Goal: Task Accomplishment & Management: Complete application form

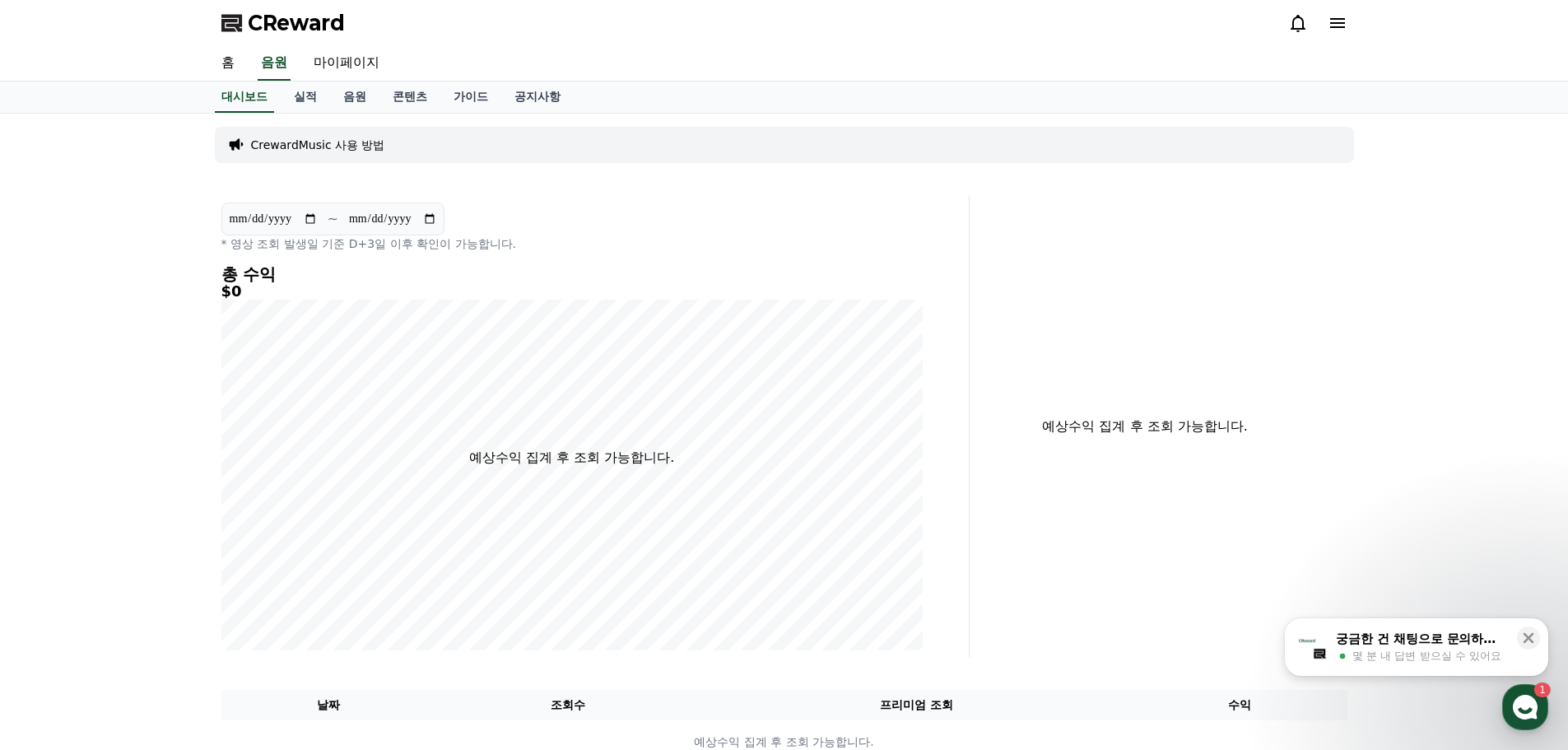
drag, startPoint x: 570, startPoint y: 256, endPoint x: 568, endPoint y: 150, distance: 106.0
click at [568, 150] on div "CrewardMusic 사용 방법" at bounding box center [784, 144] width 1139 height 37
click at [299, 101] on link "실적" at bounding box center [305, 96] width 49 height 31
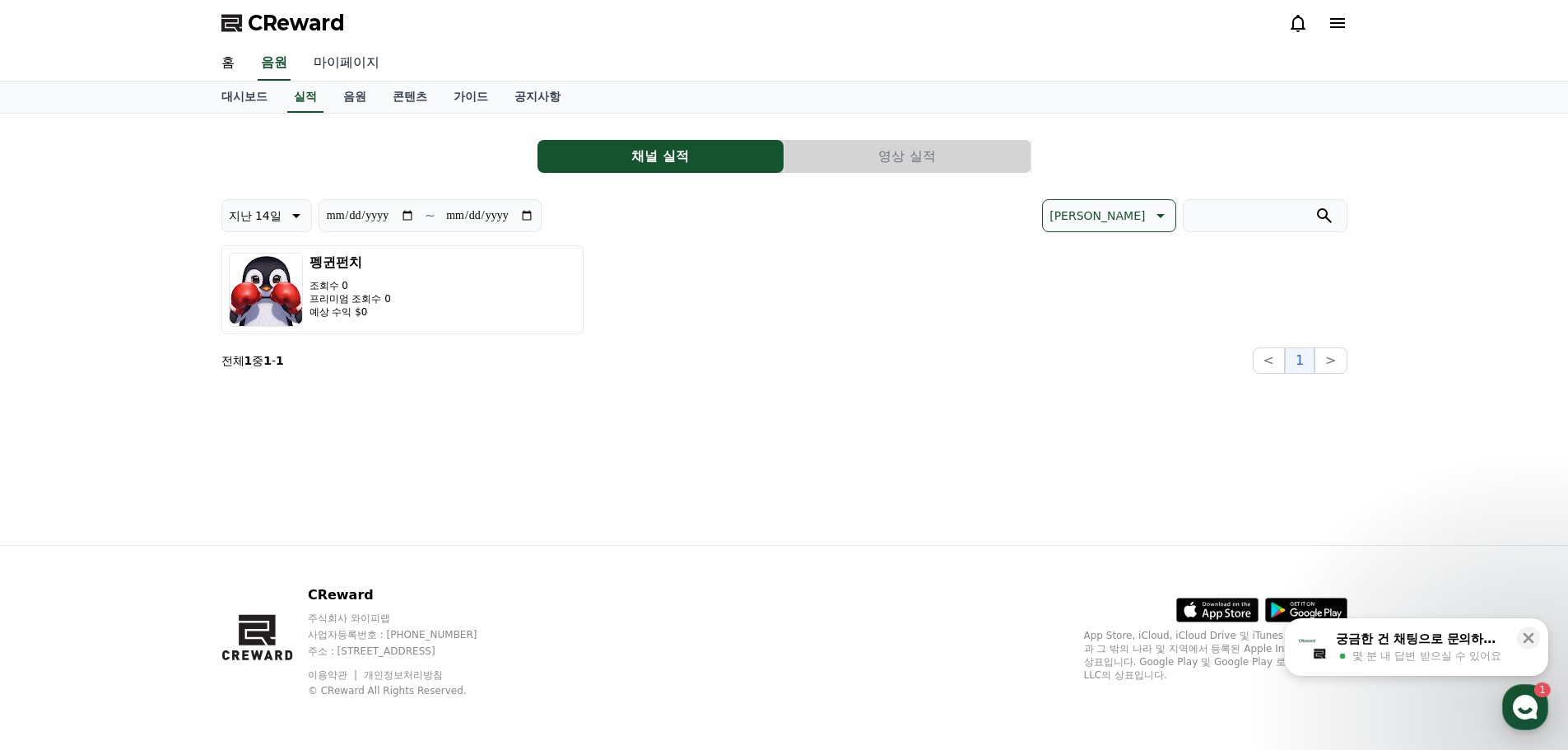
click at [339, 61] on link "마이페이지" at bounding box center [346, 63] width 93 height 35
select select "**********"
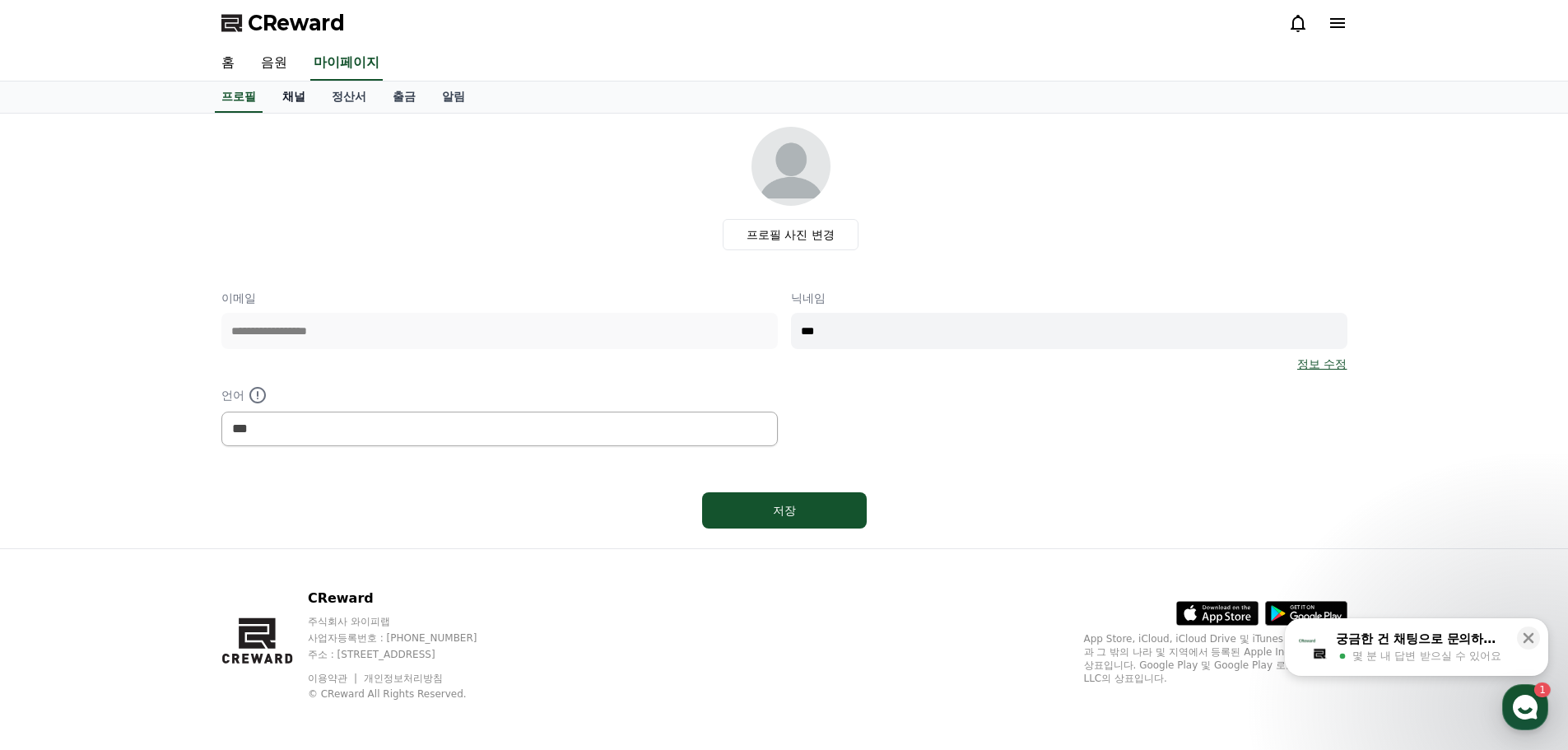
click at [294, 95] on link "채널" at bounding box center [293, 96] width 49 height 31
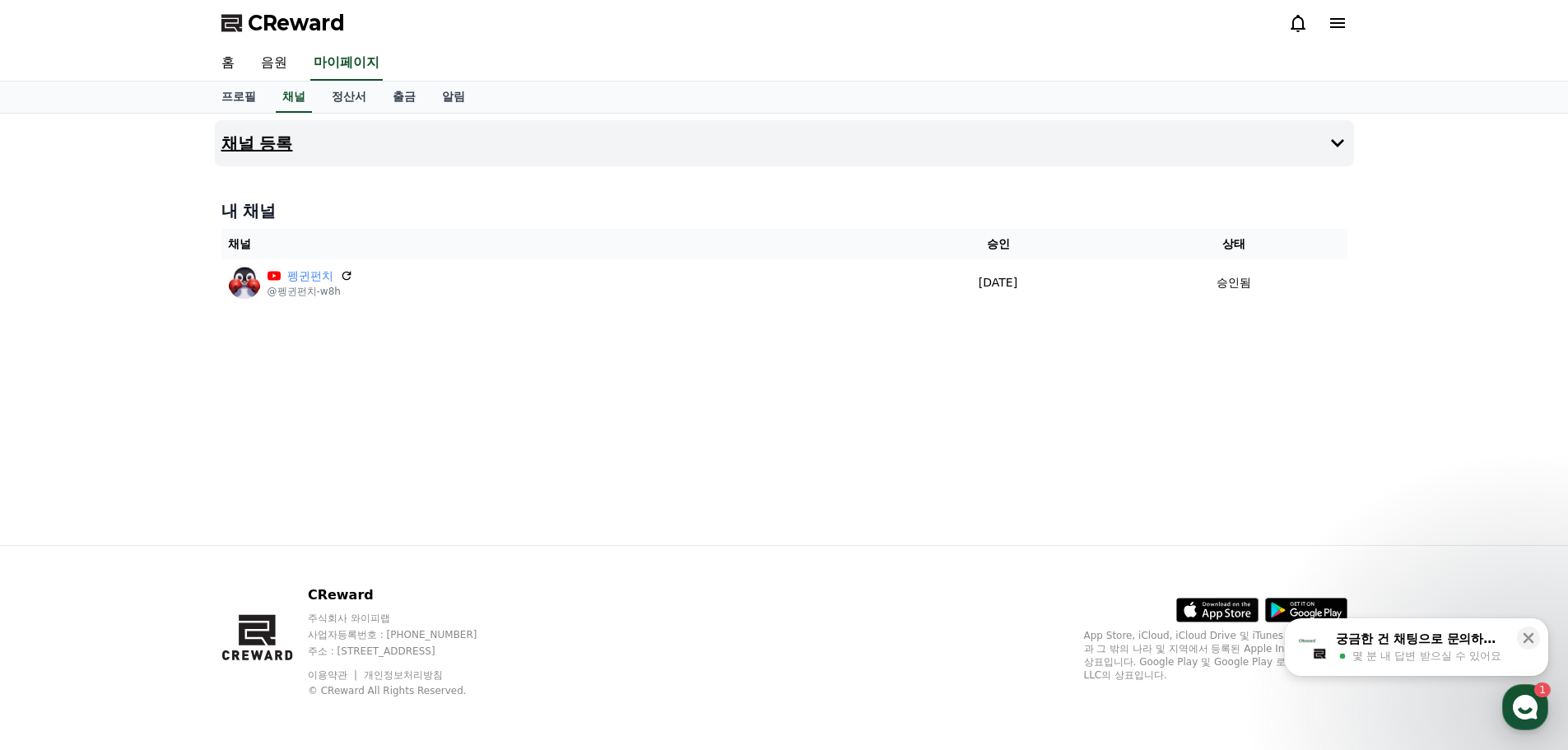
click at [313, 152] on button "채널 등록" at bounding box center [784, 143] width 1139 height 46
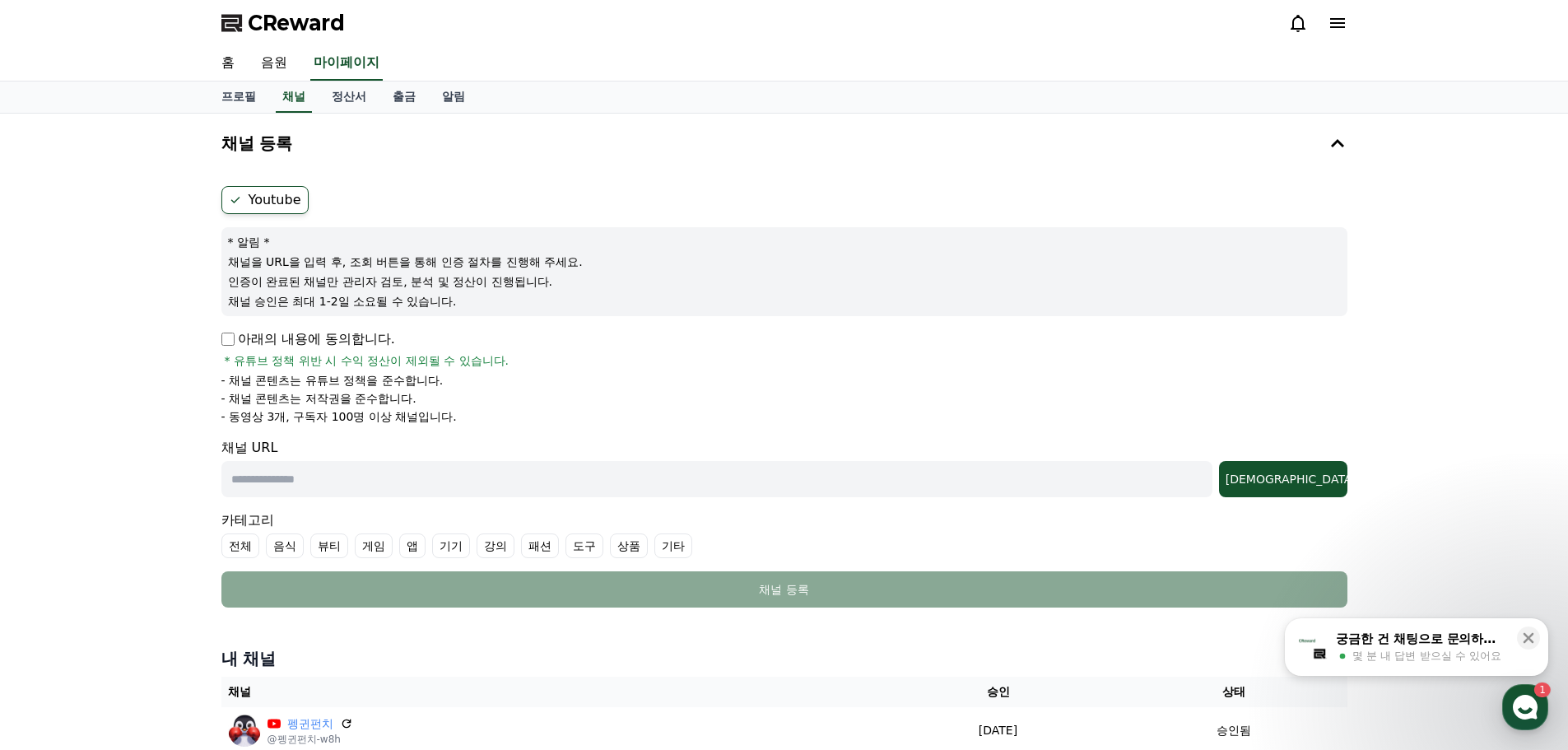
click at [295, 472] on input "text" at bounding box center [717, 479] width 991 height 37
paste input "**********"
type input "**********"
click at [1293, 484] on div "조회" at bounding box center [1282, 479] width 115 height 16
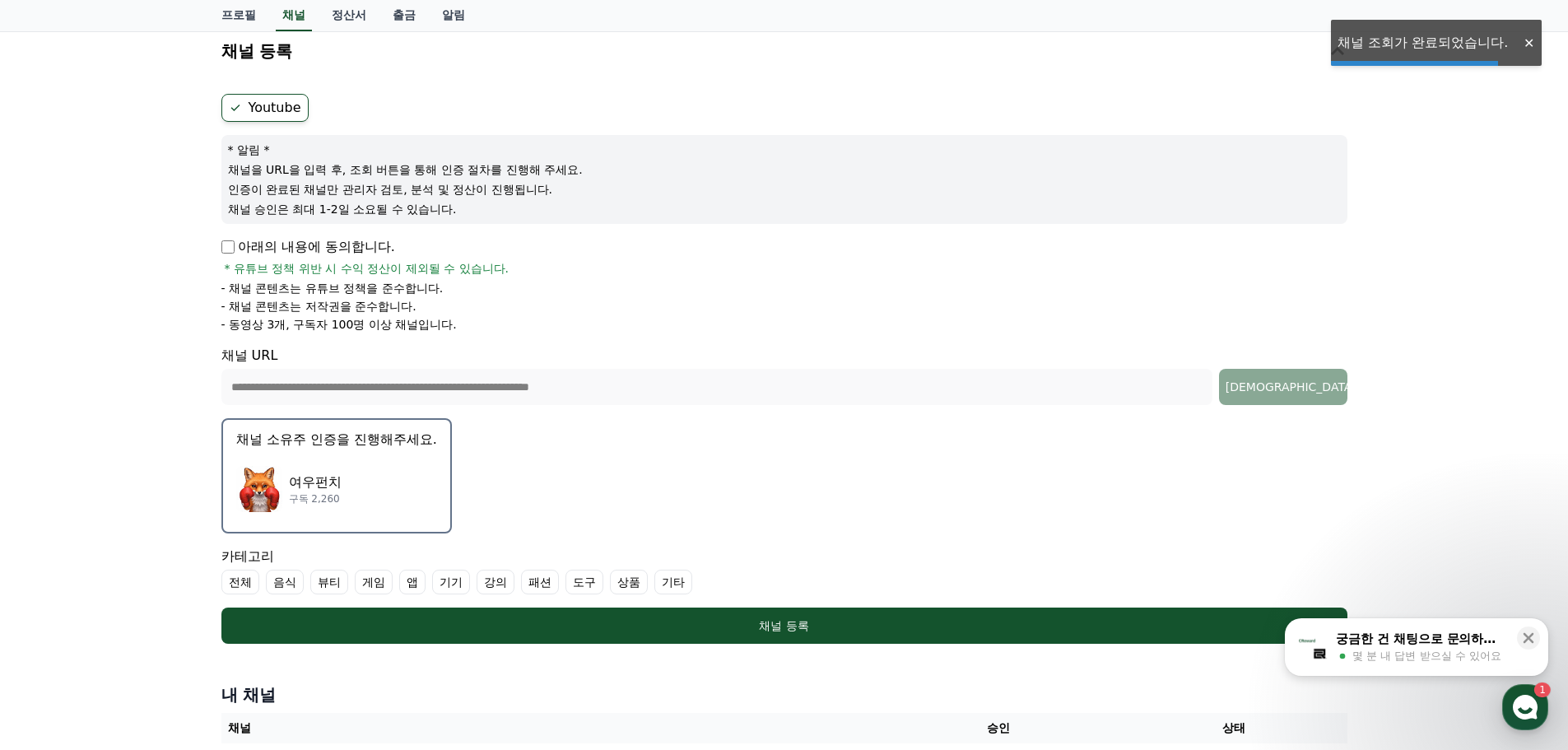
scroll to position [165, 0]
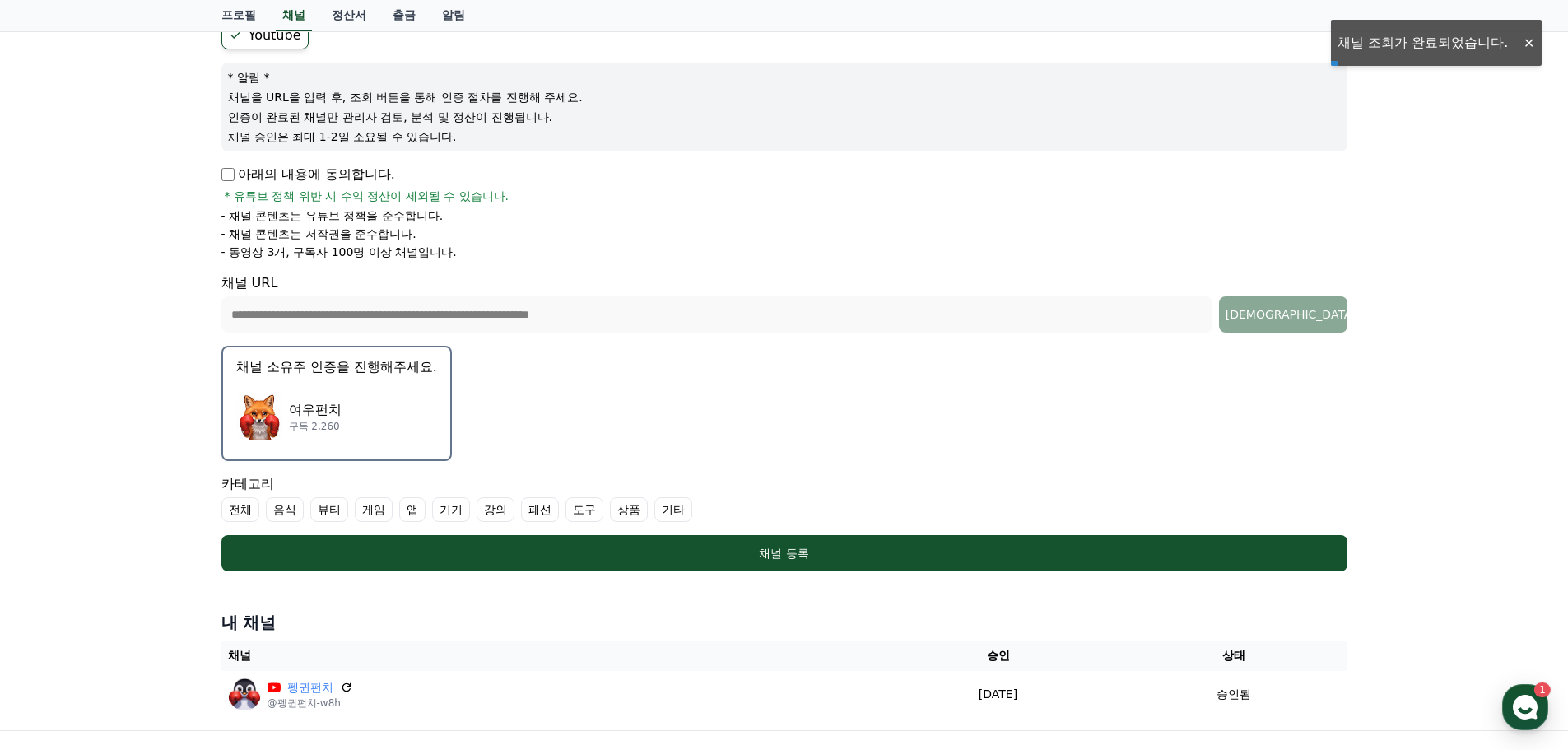
click at [378, 400] on div "여우펀치 구독 2,260" at bounding box center [336, 417] width 200 height 66
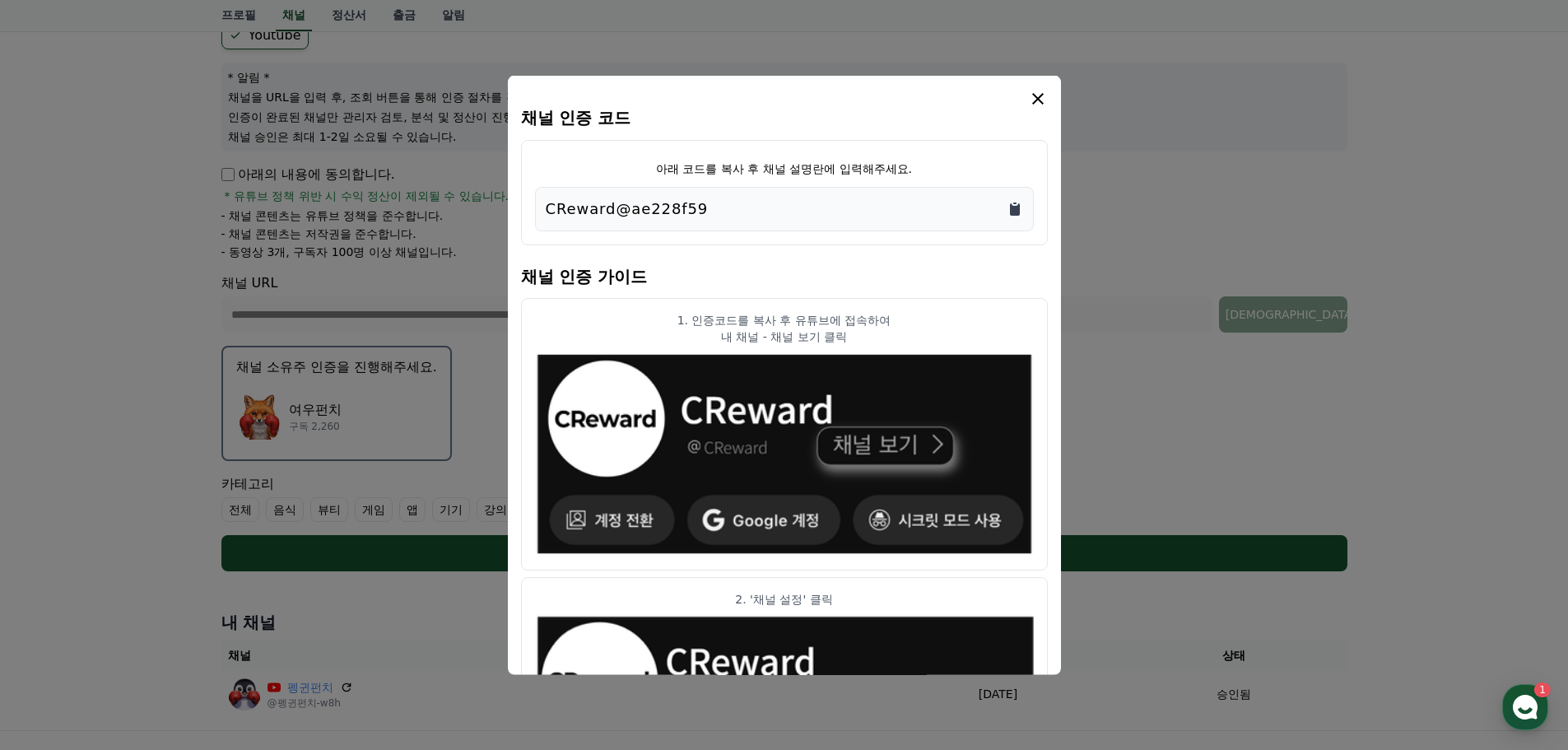
click at [1015, 206] on icon "Copy to clipboard" at bounding box center [1014, 208] width 10 height 12
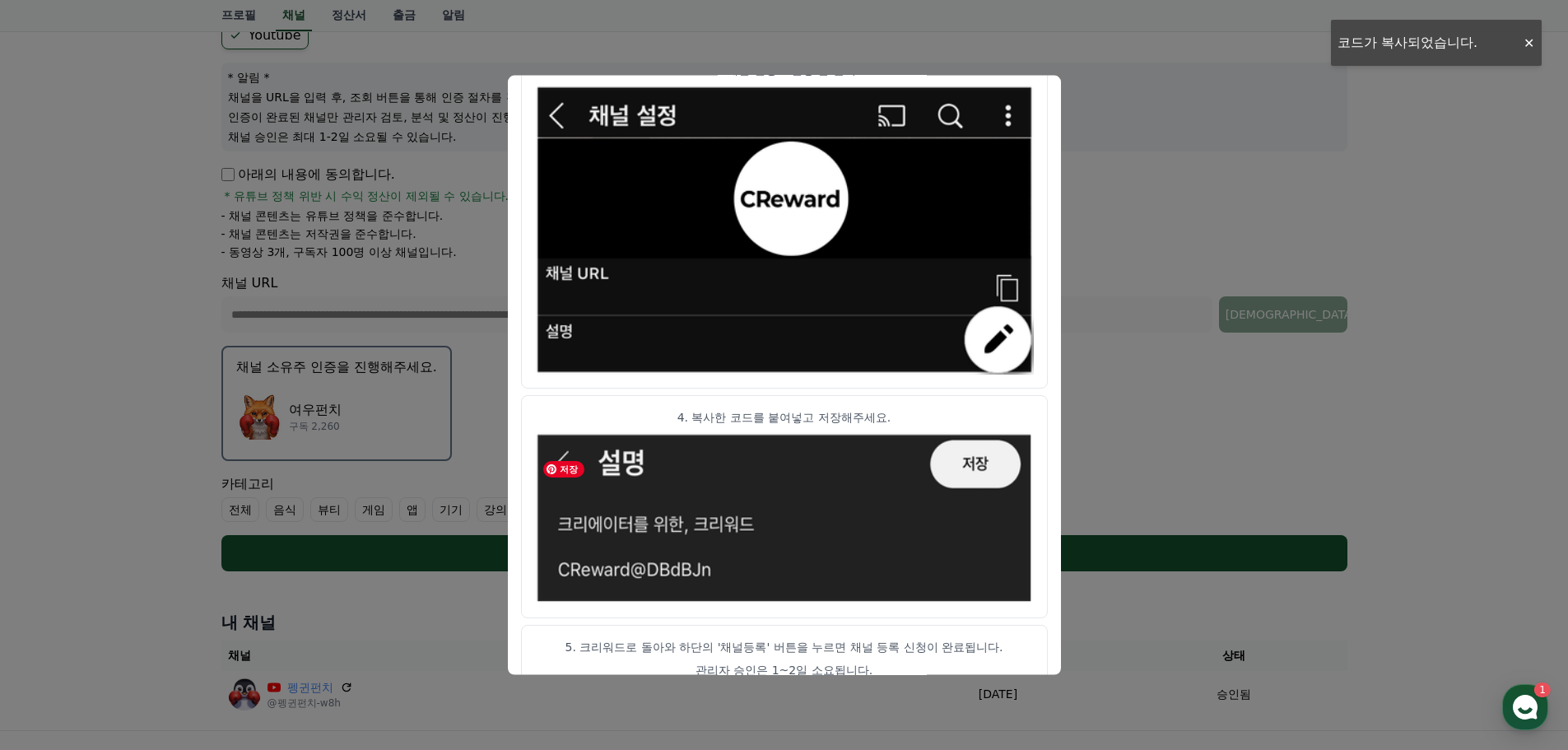
scroll to position [820, 0]
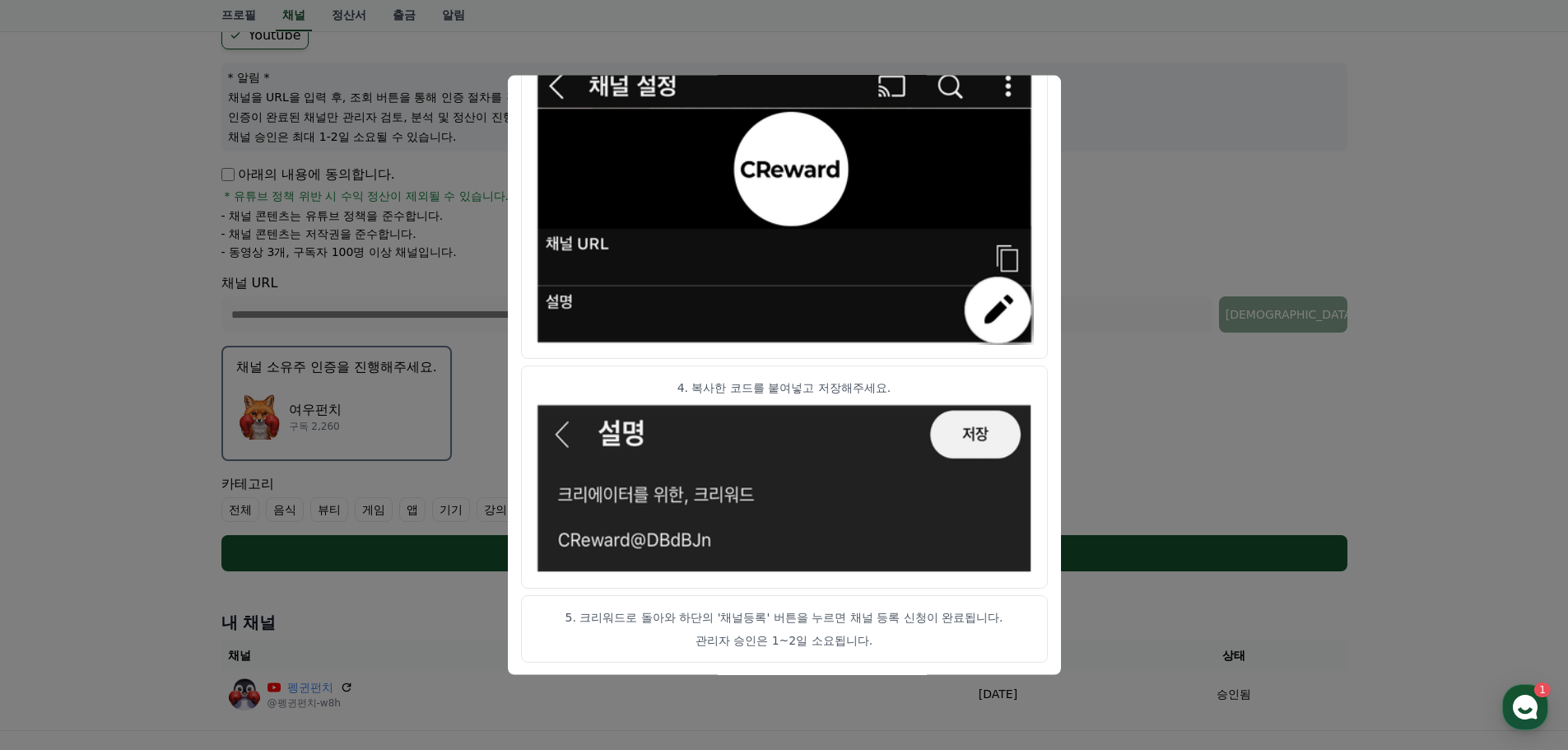
click at [1186, 436] on button "close modal" at bounding box center [784, 375] width 1568 height 750
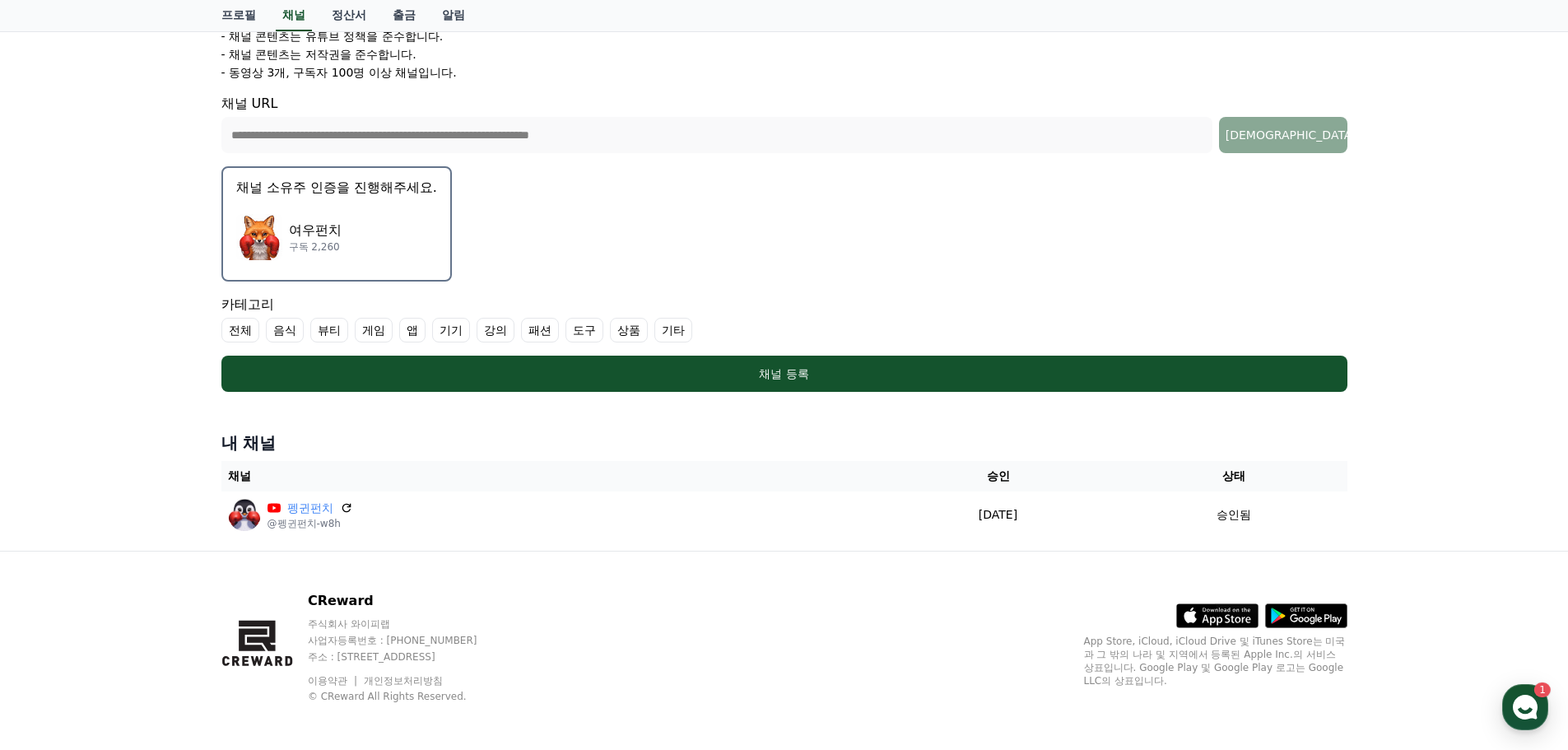
scroll to position [350, 0]
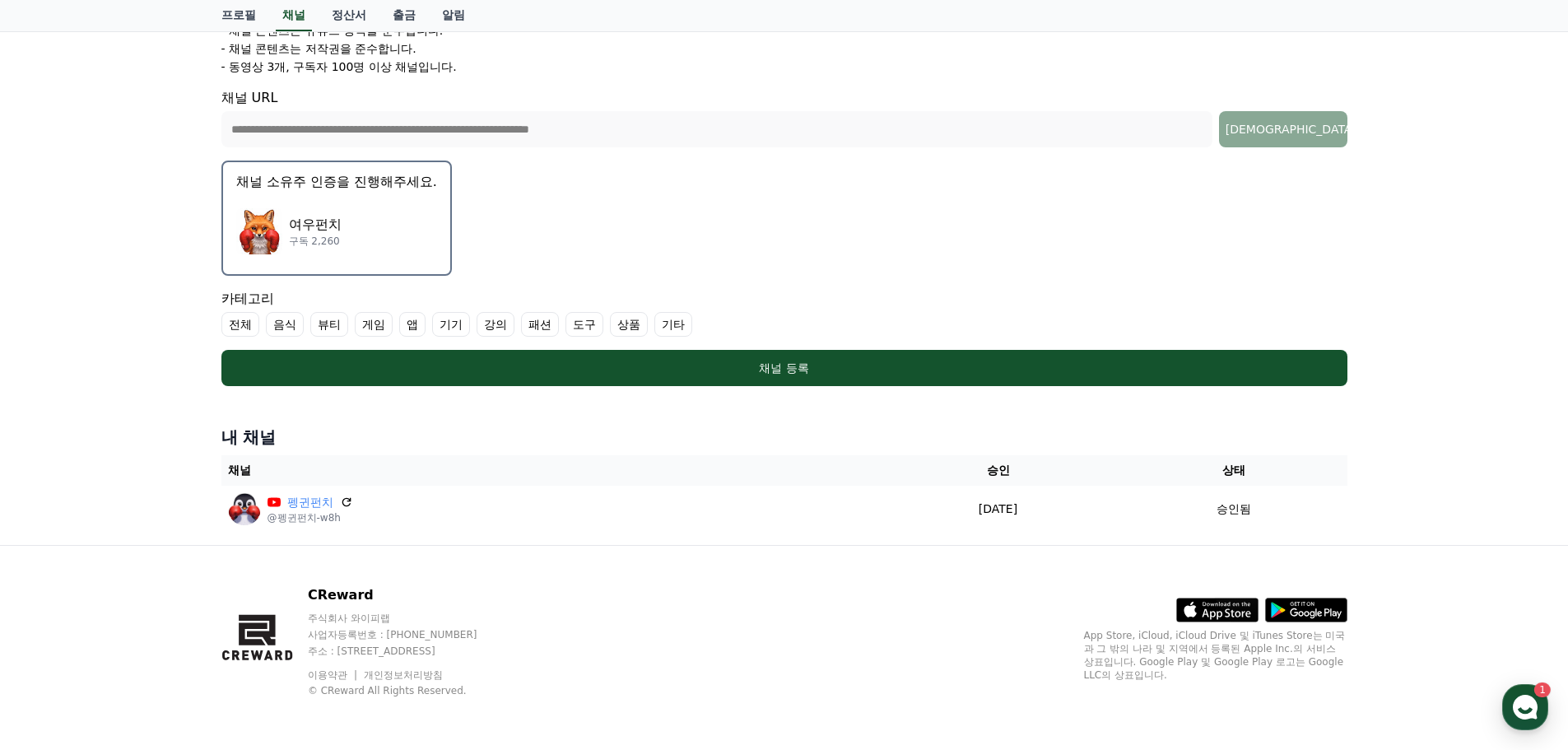
click at [379, 228] on div "여우펀치 구독 2,260" at bounding box center [336, 232] width 200 height 66
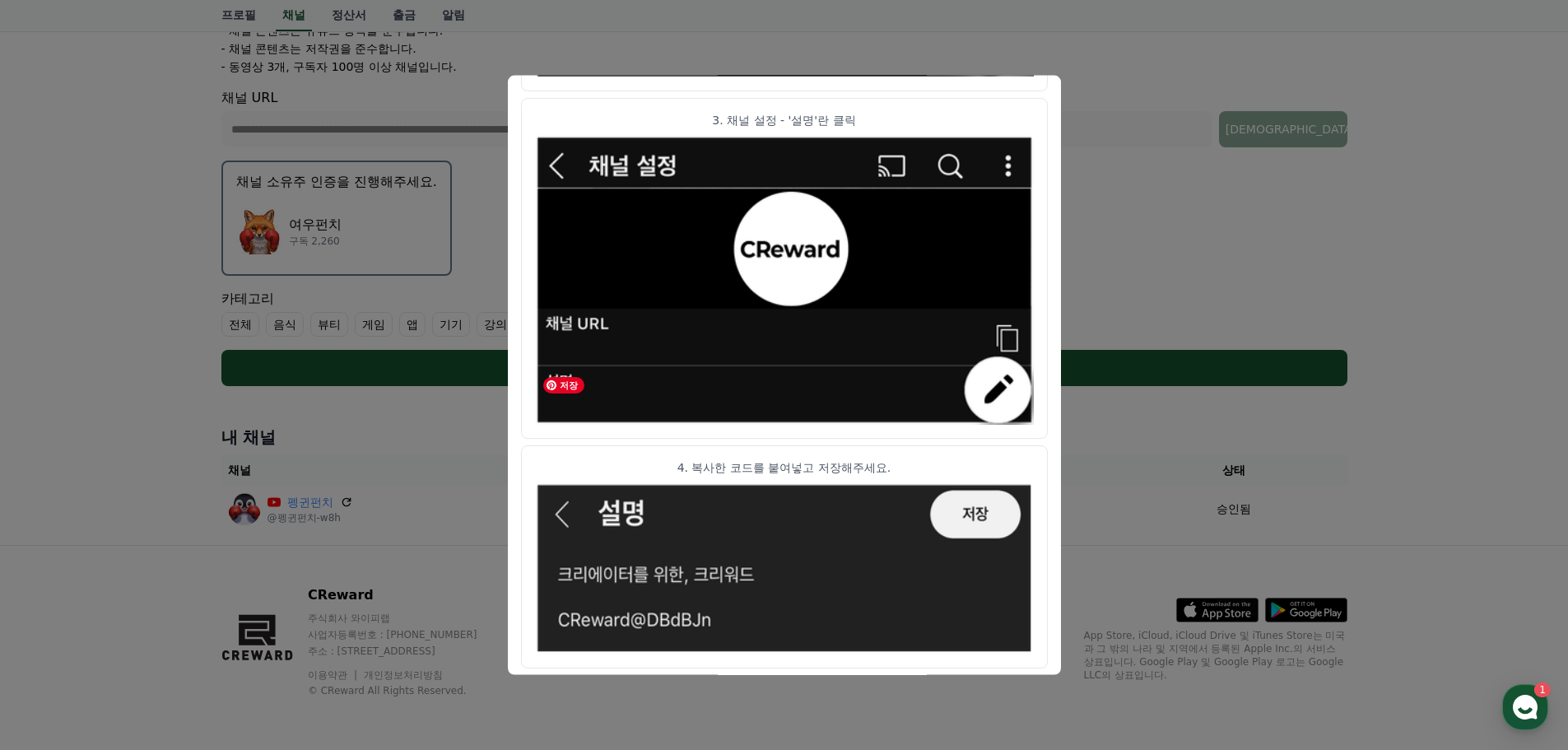
scroll to position [820, 0]
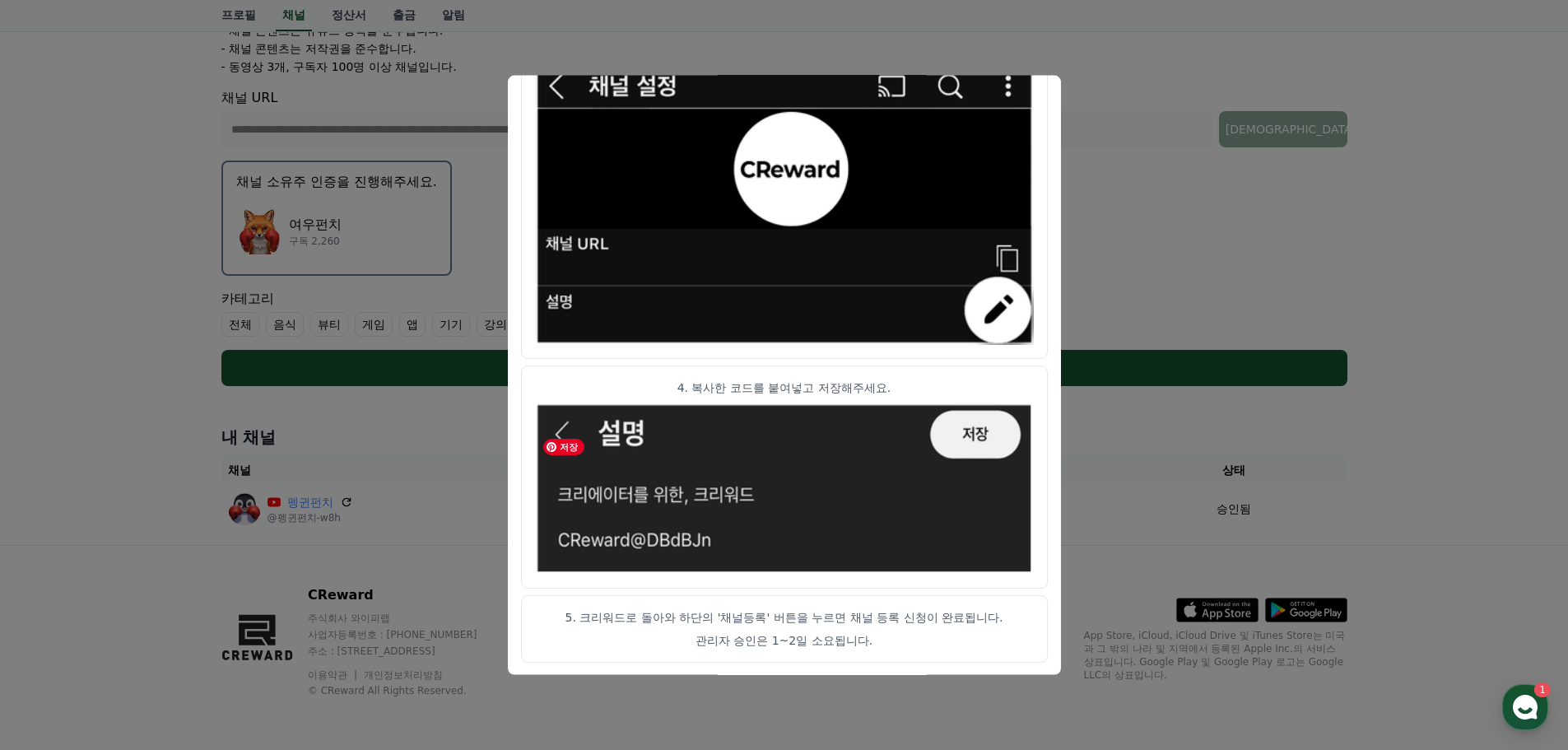
click at [954, 441] on img "modal" at bounding box center [784, 488] width 499 height 172
click at [1212, 281] on button "close modal" at bounding box center [784, 375] width 1568 height 750
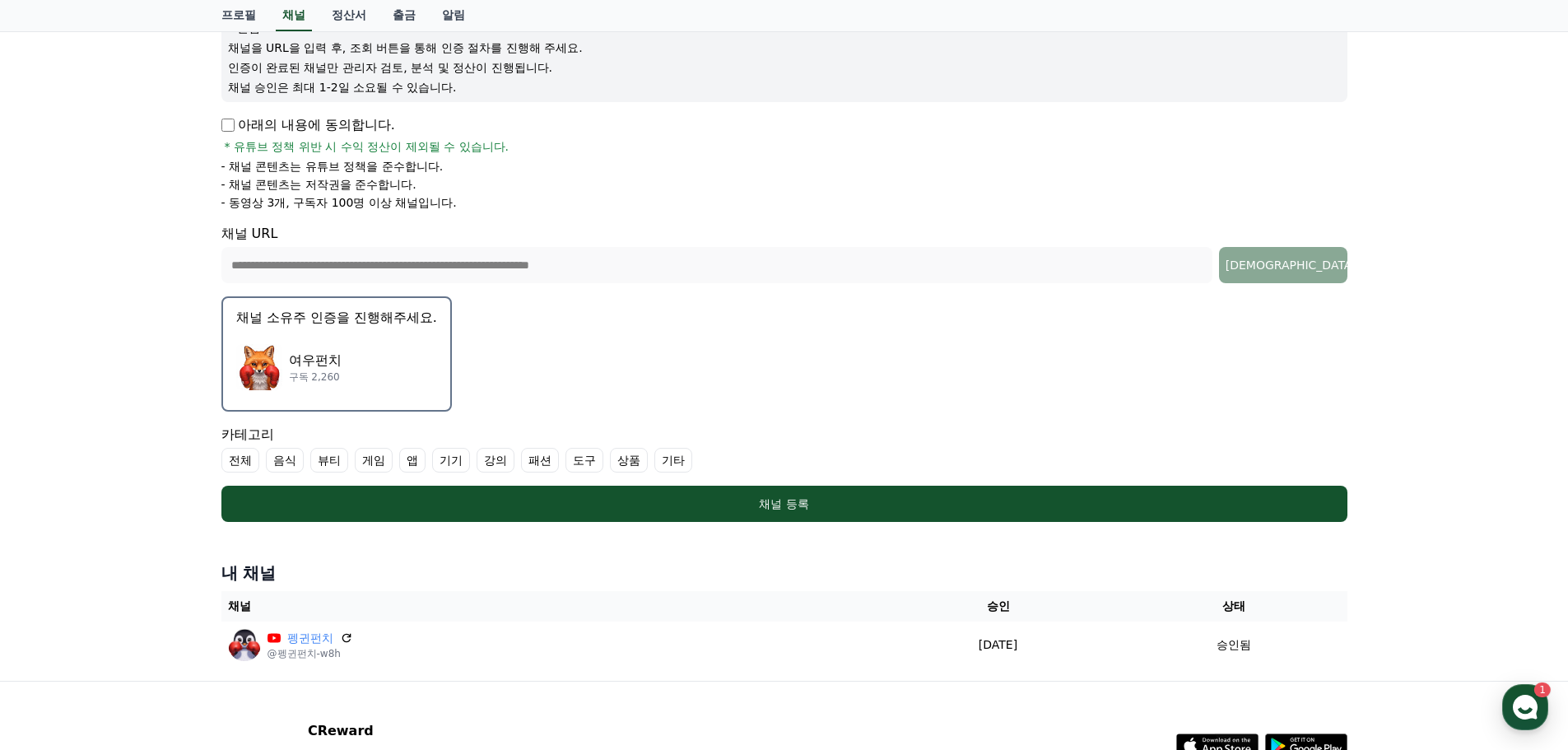
scroll to position [350, 0]
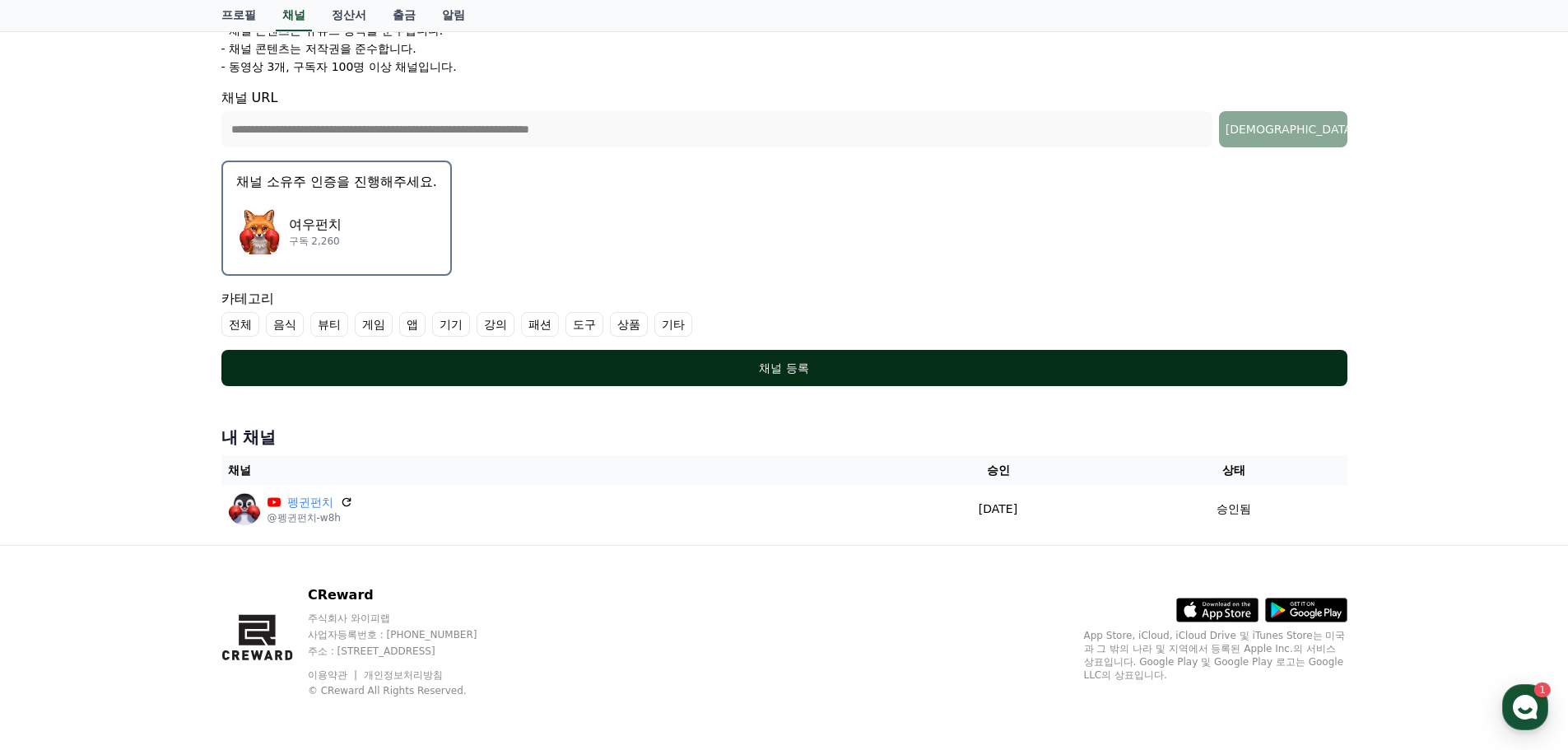
click at [779, 380] on button "채널 등록" at bounding box center [784, 368] width 1125 height 37
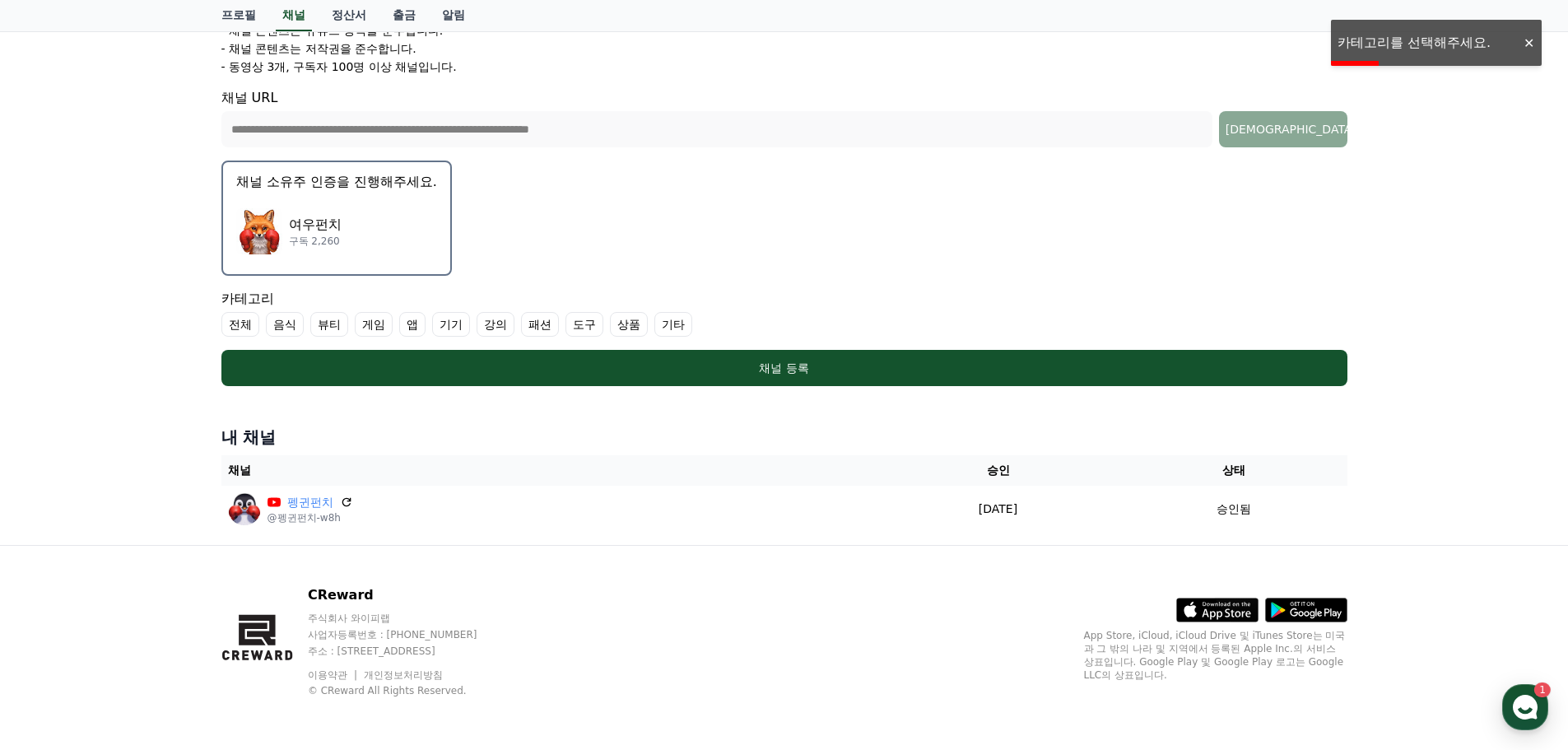
click at [666, 322] on label "기타" at bounding box center [673, 324] width 38 height 25
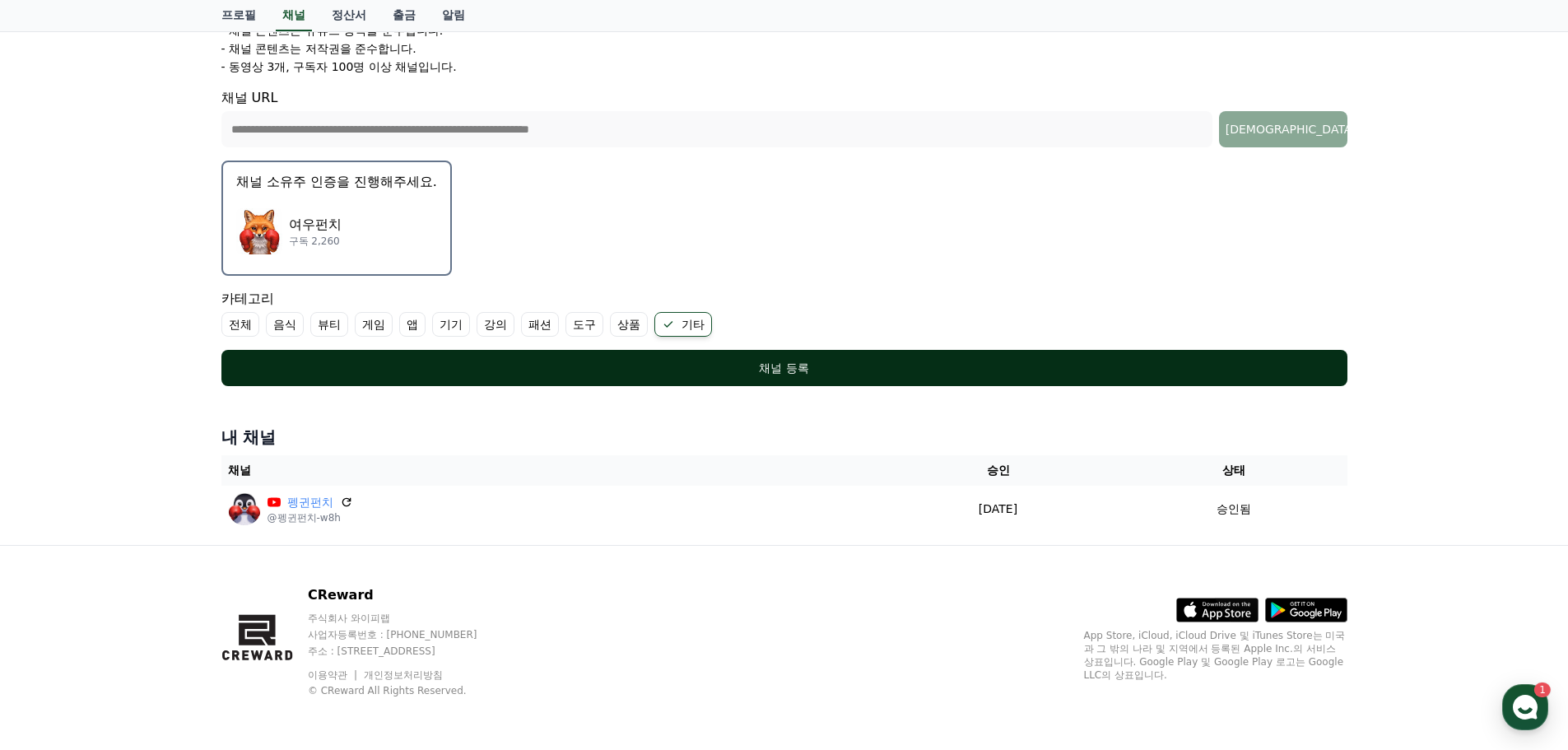
click at [602, 365] on div "채널 등록" at bounding box center [784, 368] width 1060 height 16
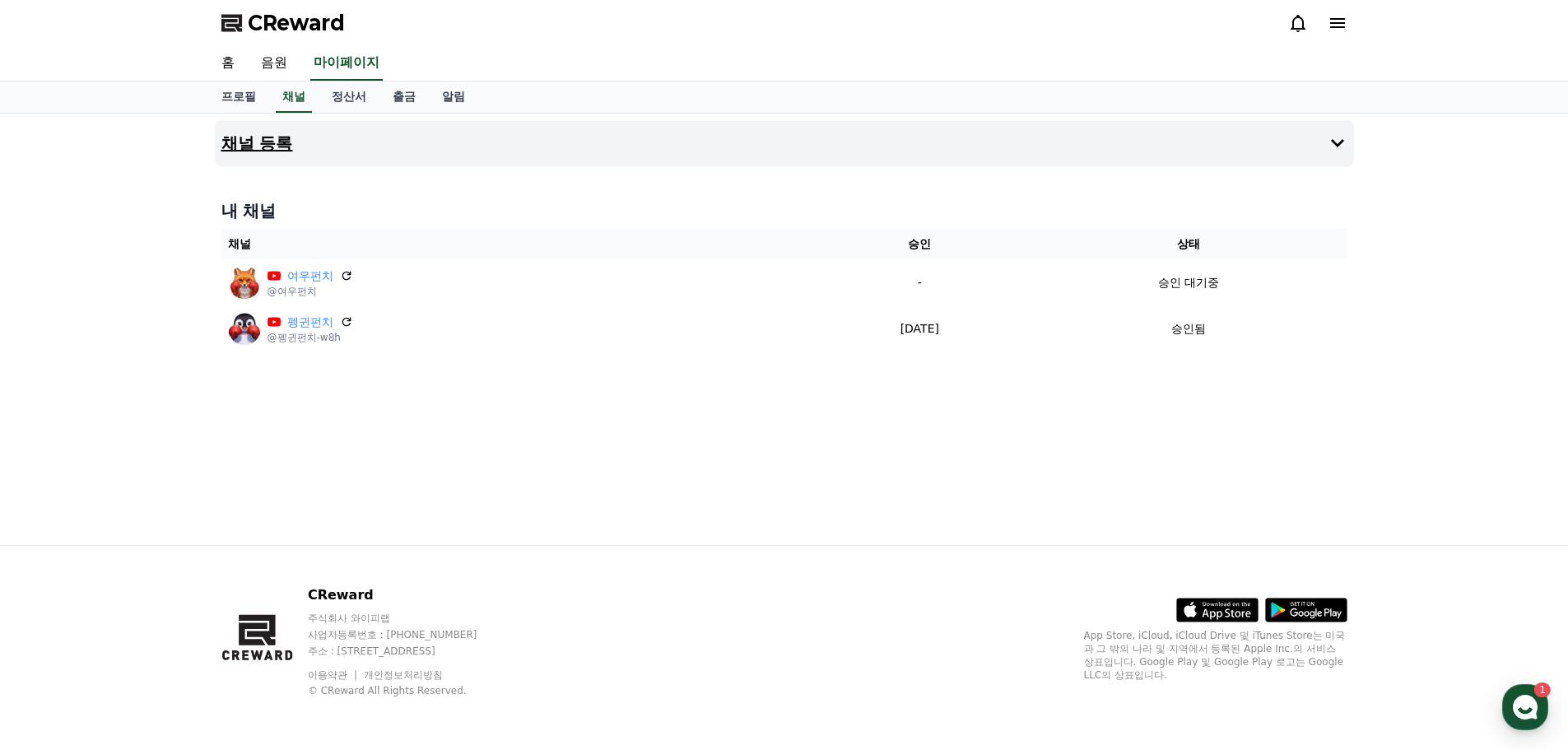
click at [250, 135] on h4 "채널 등록" at bounding box center [257, 143] width 71 height 18
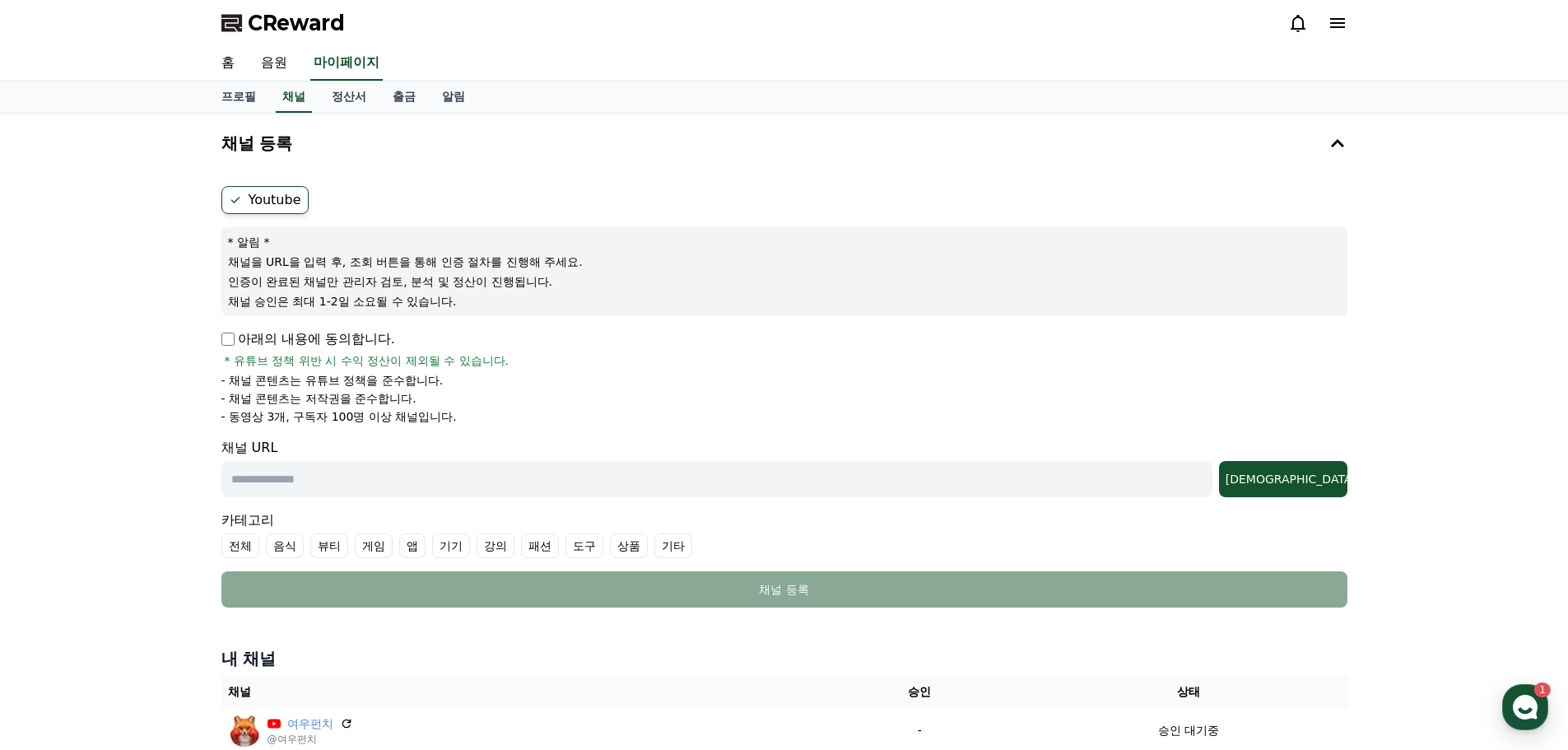
click at [330, 493] on input "text" at bounding box center [717, 479] width 991 height 37
paste input "**********"
type input "**********"
click at [1219, 461] on button "[DEMOGRAPHIC_DATA]" at bounding box center [1283, 479] width 128 height 37
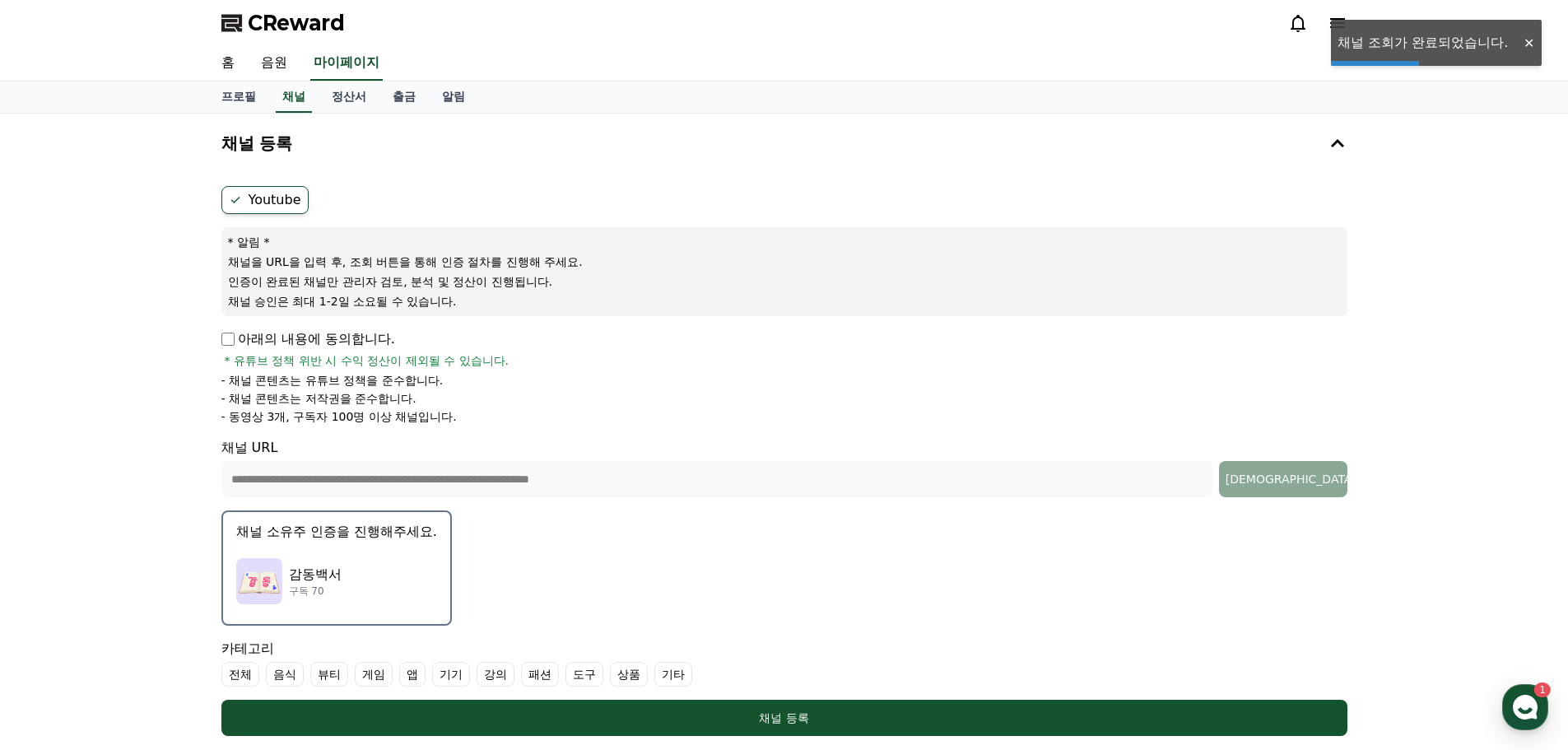
click at [363, 550] on div "감동백서 구독 70" at bounding box center [336, 581] width 200 height 66
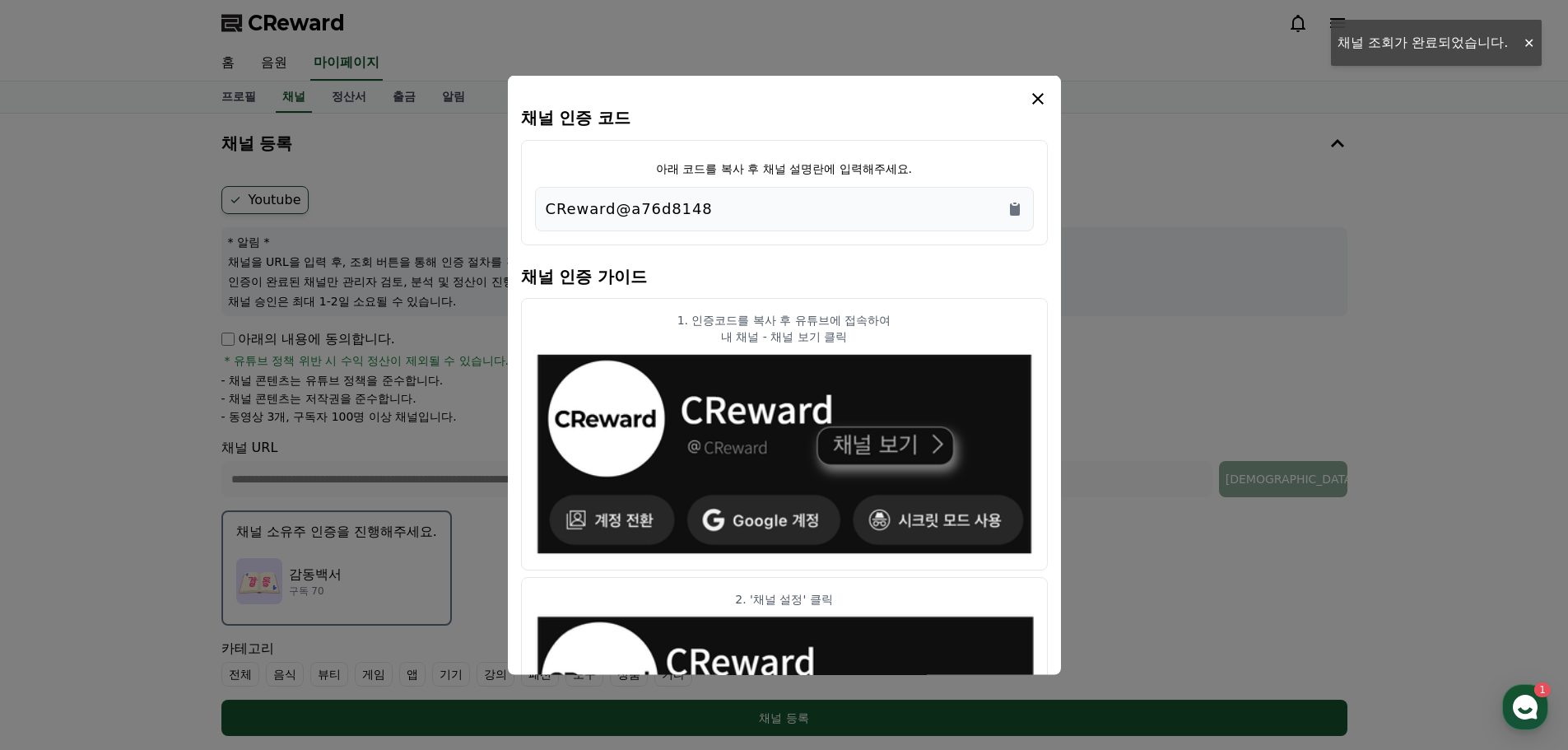
click at [1011, 208] on icon "Copy to clipboard" at bounding box center [1014, 208] width 10 height 12
click at [1044, 100] on icon "modal" at bounding box center [1037, 98] width 20 height 20
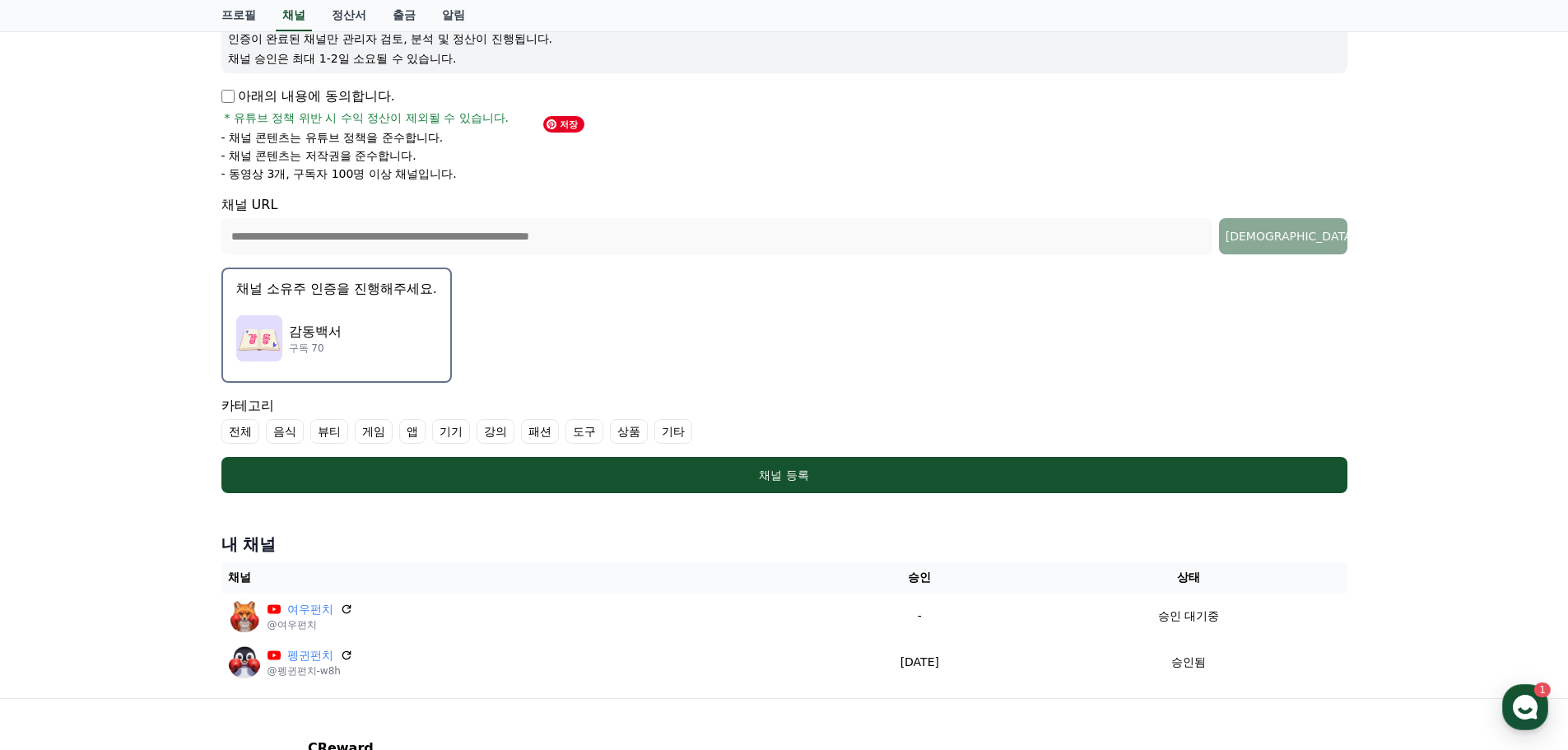
scroll to position [247, 0]
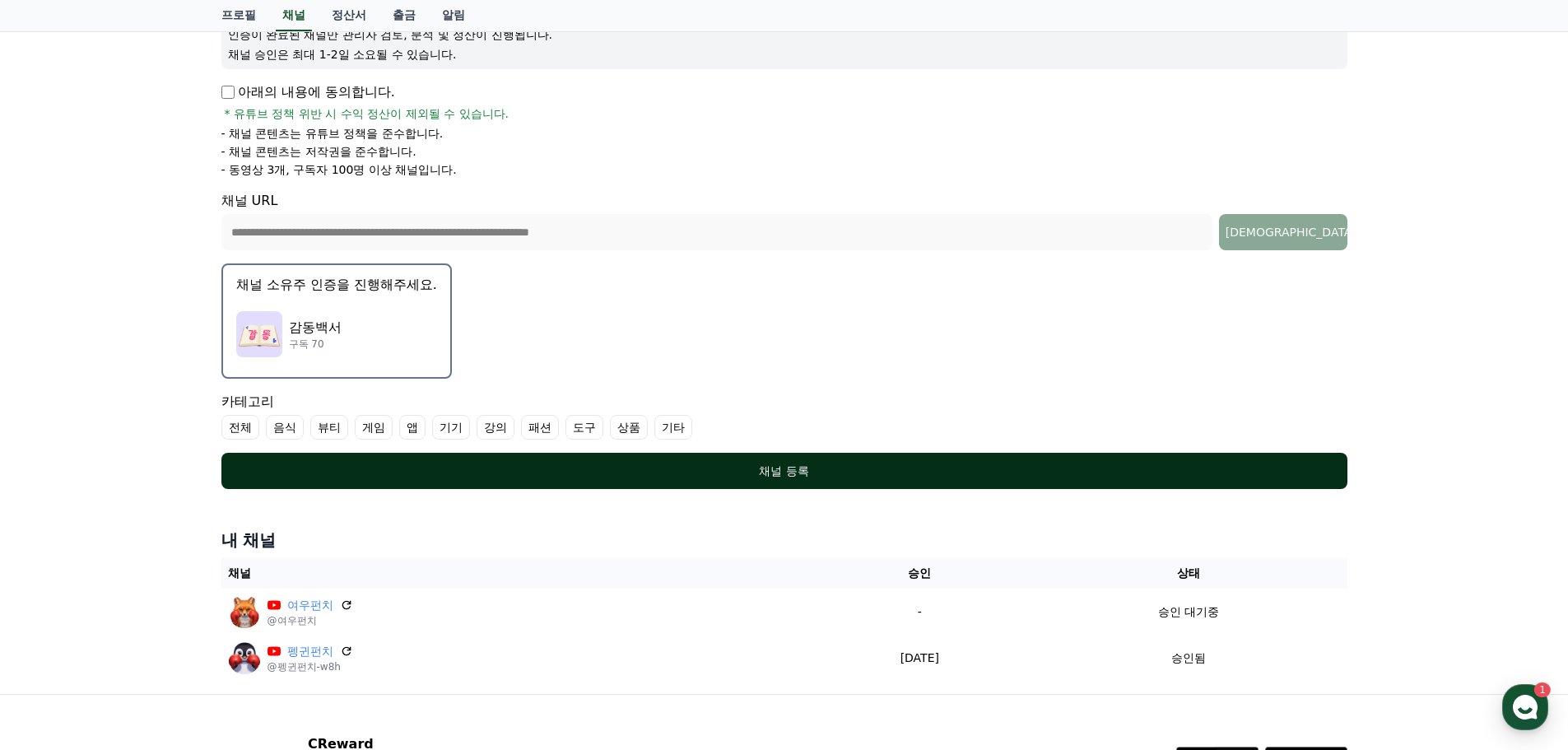
click at [726, 458] on button "채널 등록" at bounding box center [784, 470] width 1125 height 37
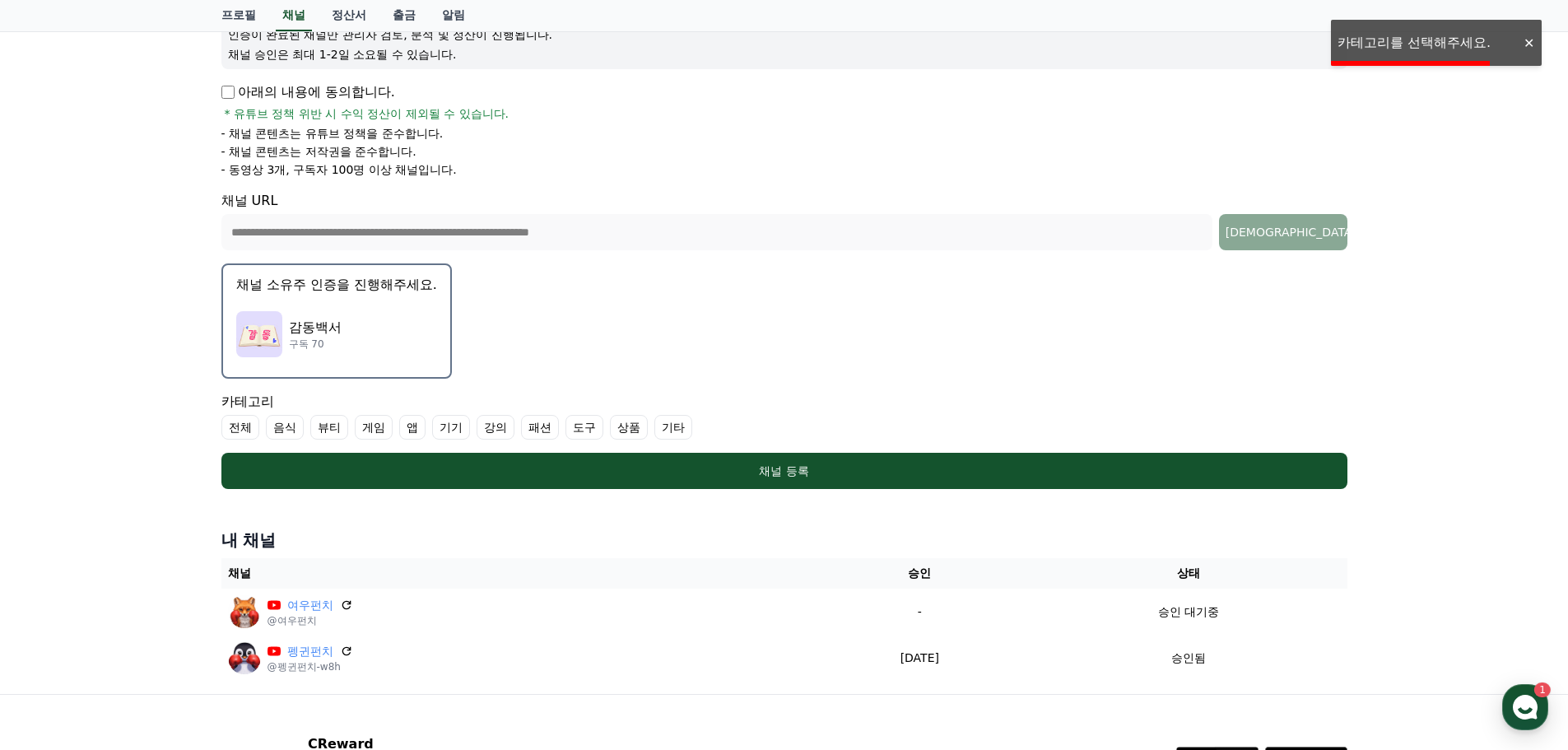
click at [673, 428] on label "기타" at bounding box center [673, 428] width 38 height 25
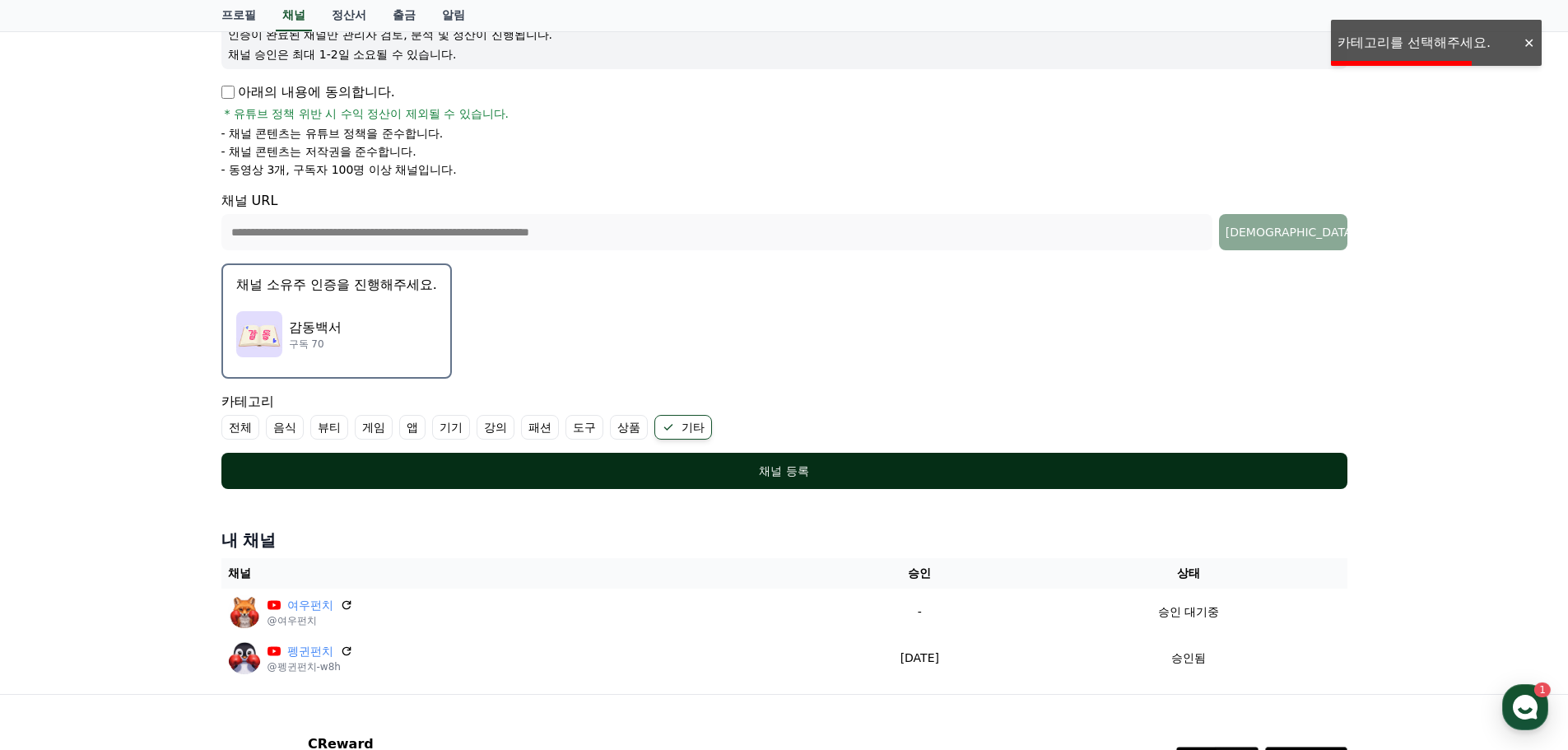
click at [722, 458] on button "채널 등록" at bounding box center [784, 470] width 1125 height 37
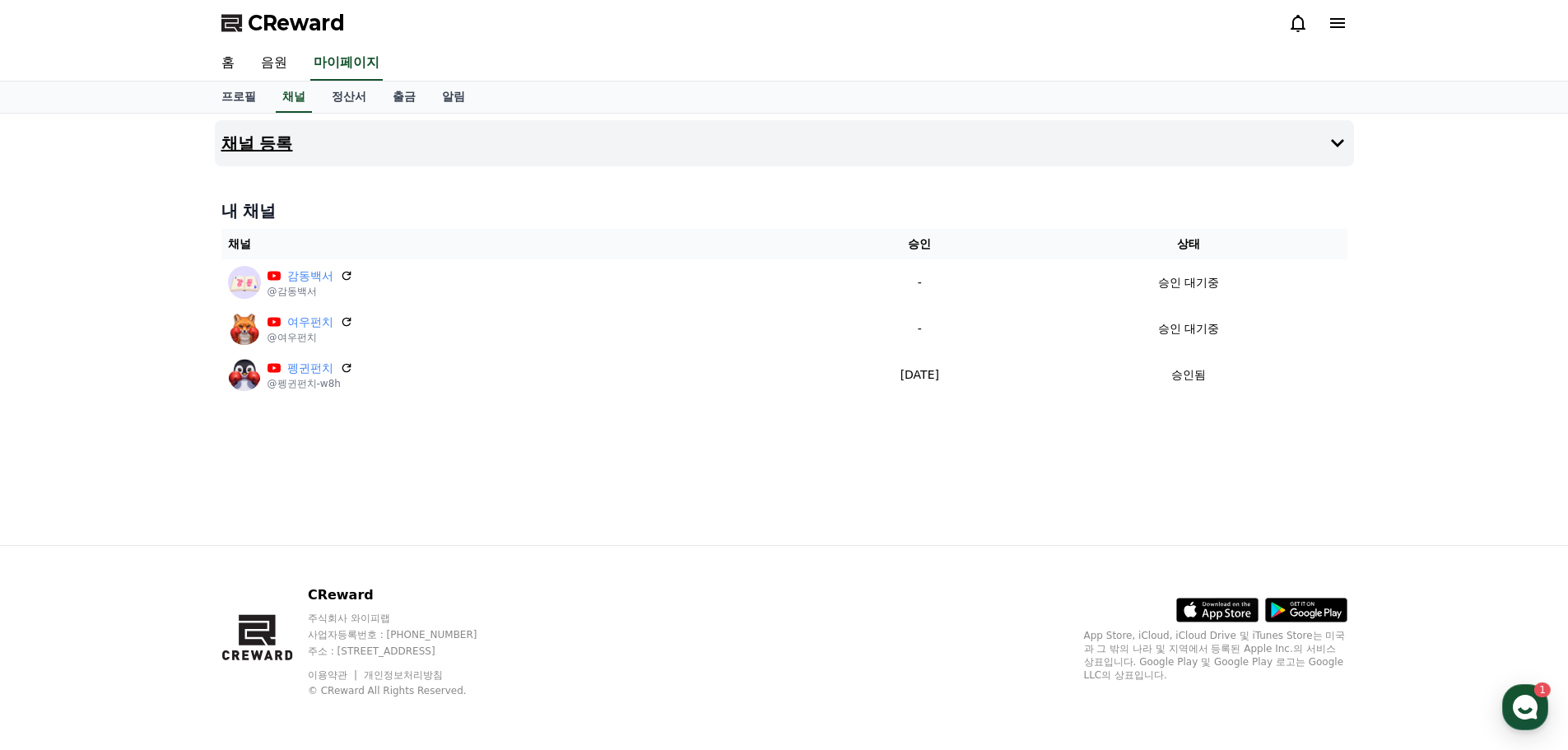
click at [265, 143] on h4 "채널 등록" at bounding box center [257, 143] width 71 height 18
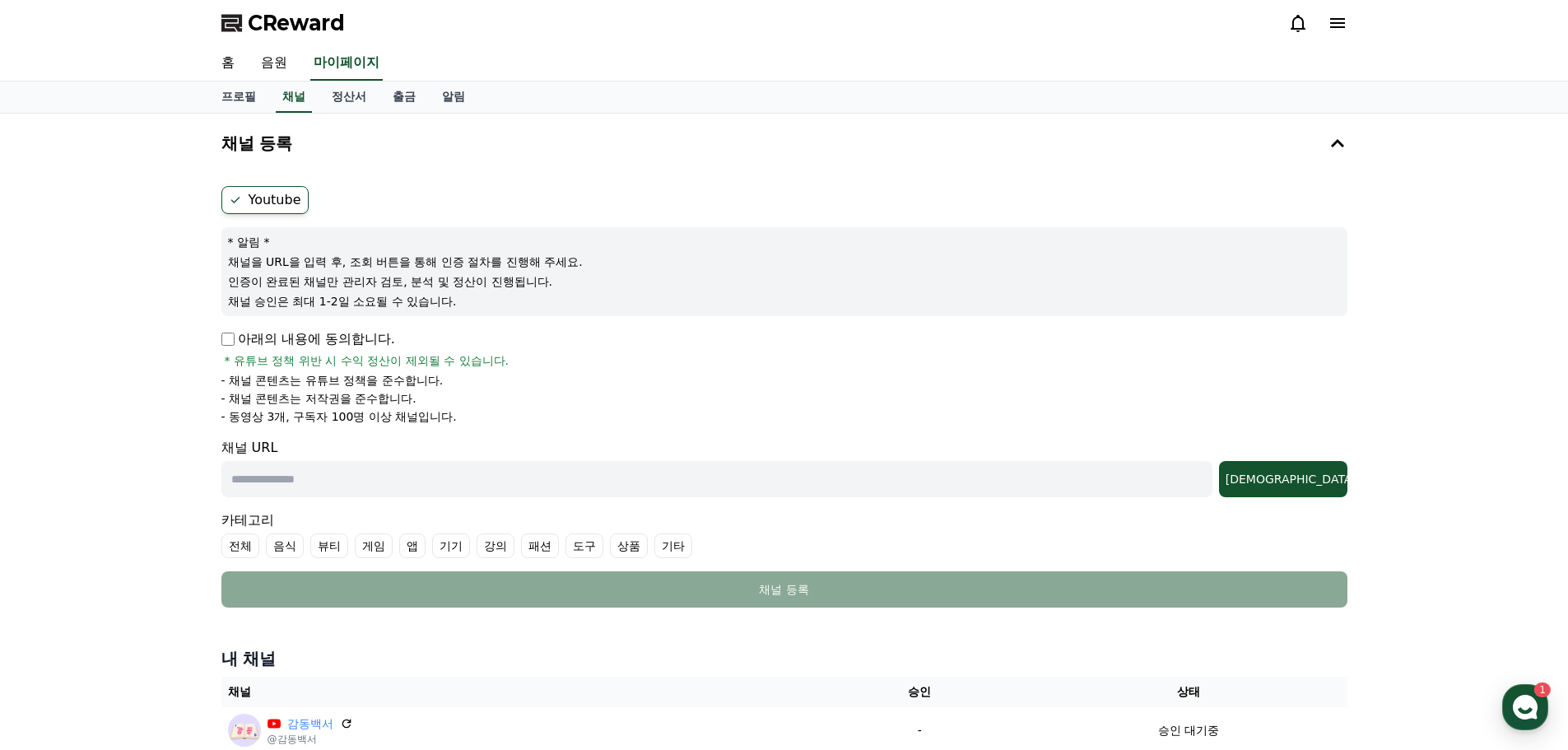
click at [317, 464] on input "text" at bounding box center [717, 479] width 991 height 37
click at [212, 332] on div "채널 등록 Youtube * 알림 * 채널을 URL을 입력 후, 조회 버튼을 통해 인증 절차를 진행해 주세요. 인증이 완료된 채널만 관리자 검…" at bounding box center [784, 486] width 1152 height 745
click at [357, 489] on input "text" at bounding box center [717, 479] width 991 height 37
paste input "**********"
type input "**********"
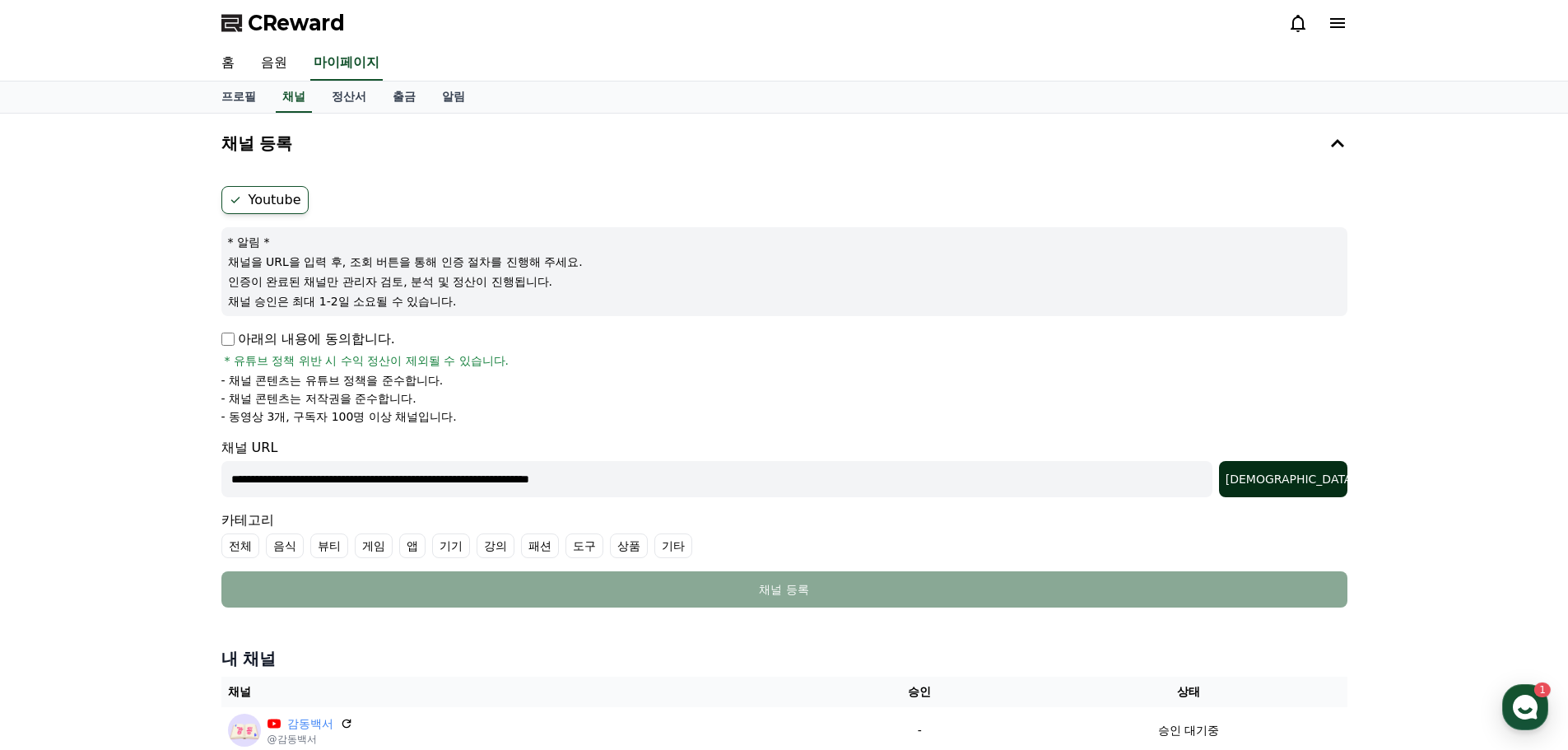
click at [1307, 477] on div "[DEMOGRAPHIC_DATA]" at bounding box center [1282, 479] width 115 height 16
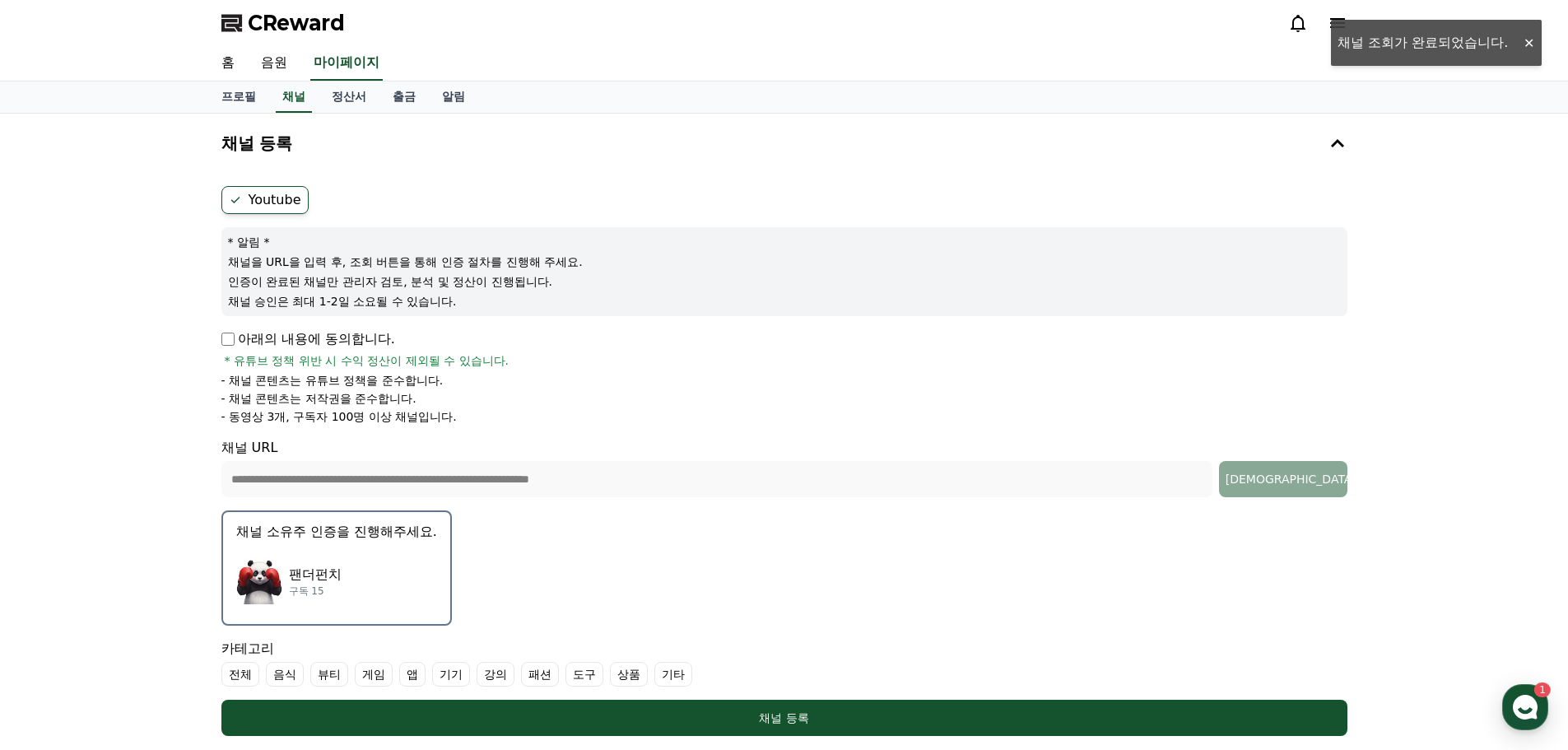
click at [354, 562] on div "팬더펀치 구독 15" at bounding box center [336, 581] width 200 height 66
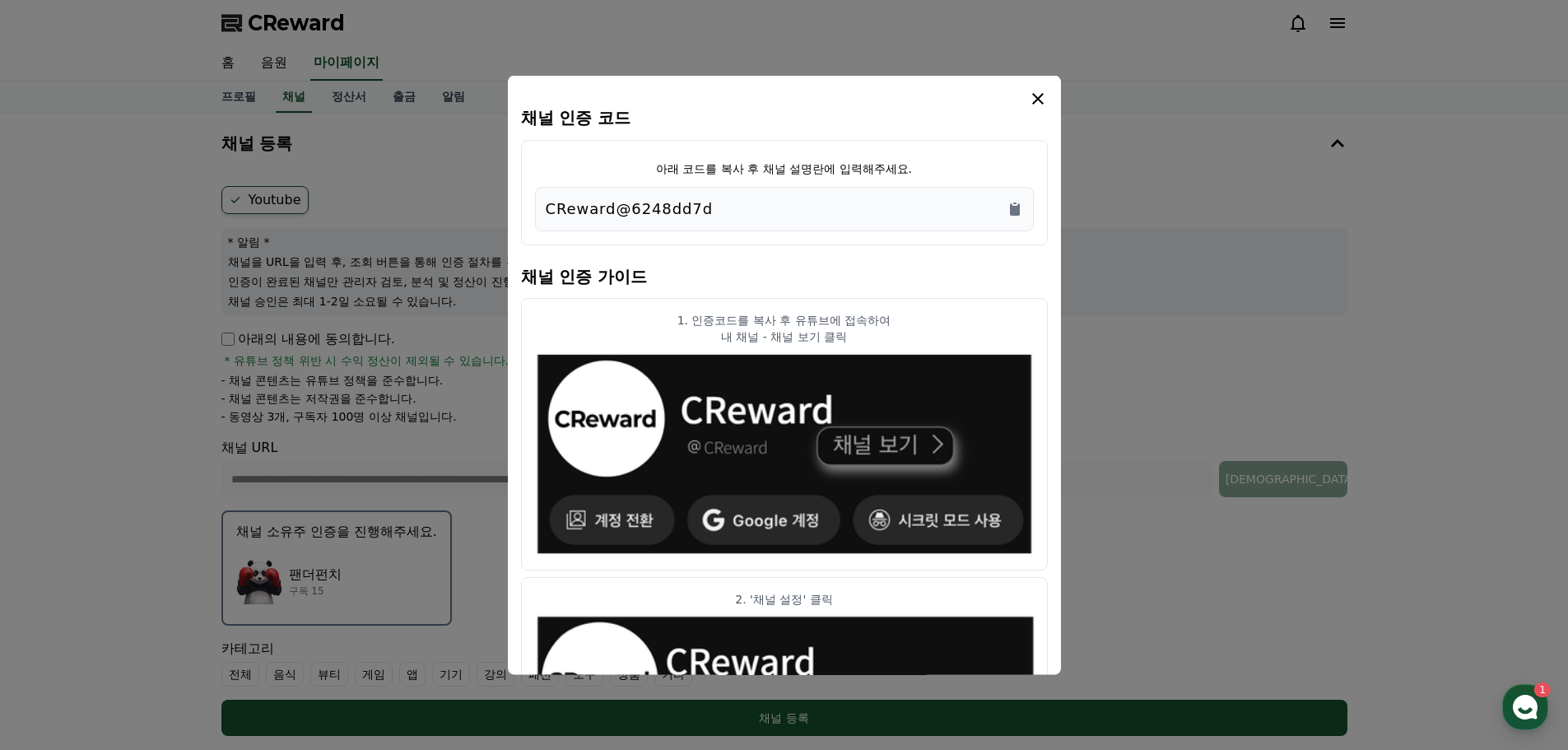
click at [1023, 211] on div "CReward@6248dd7d" at bounding box center [784, 208] width 499 height 45
click at [1019, 207] on icon "Copy to clipboard" at bounding box center [1014, 208] width 10 height 12
click at [1041, 98] on icon "modal" at bounding box center [1037, 98] width 20 height 20
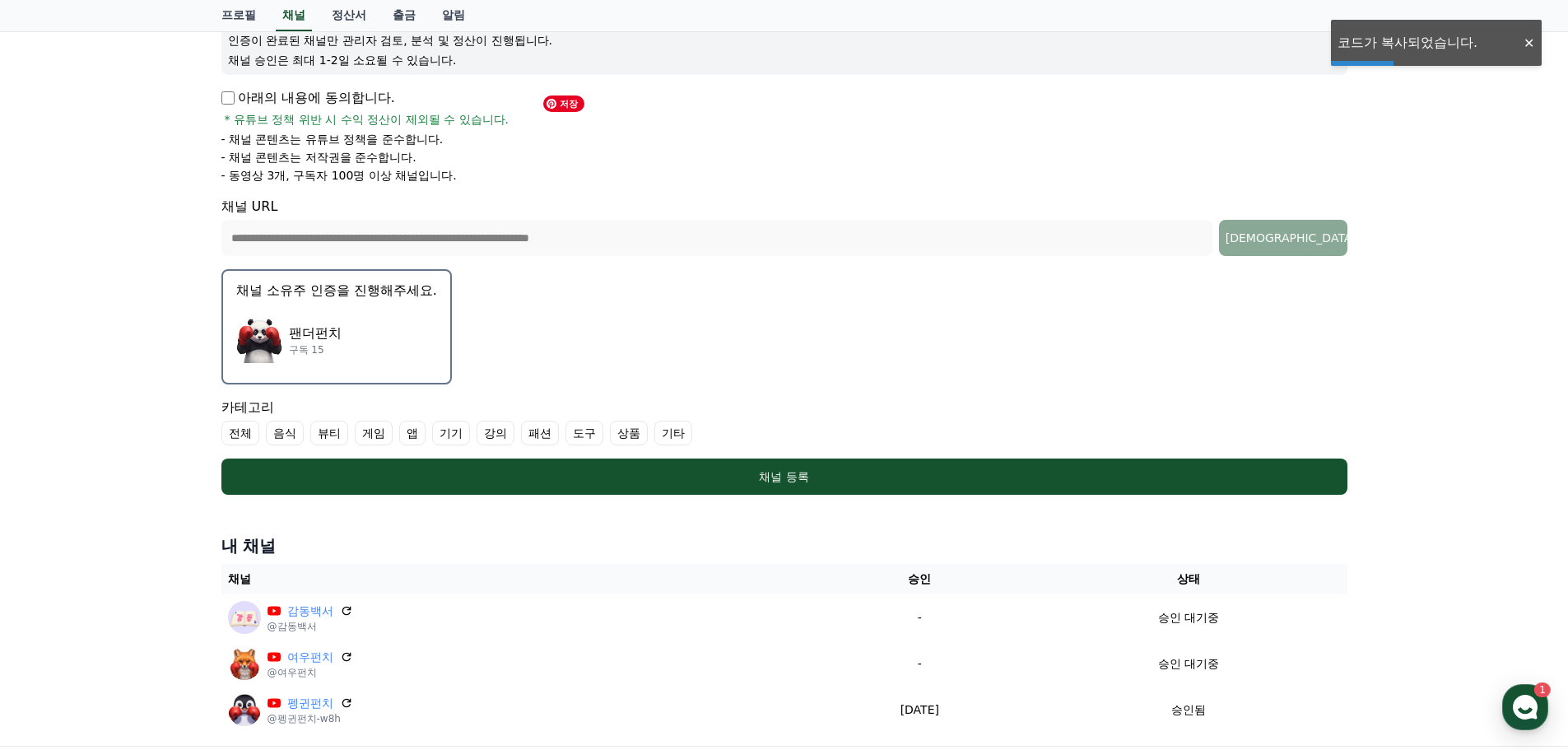
scroll to position [330, 0]
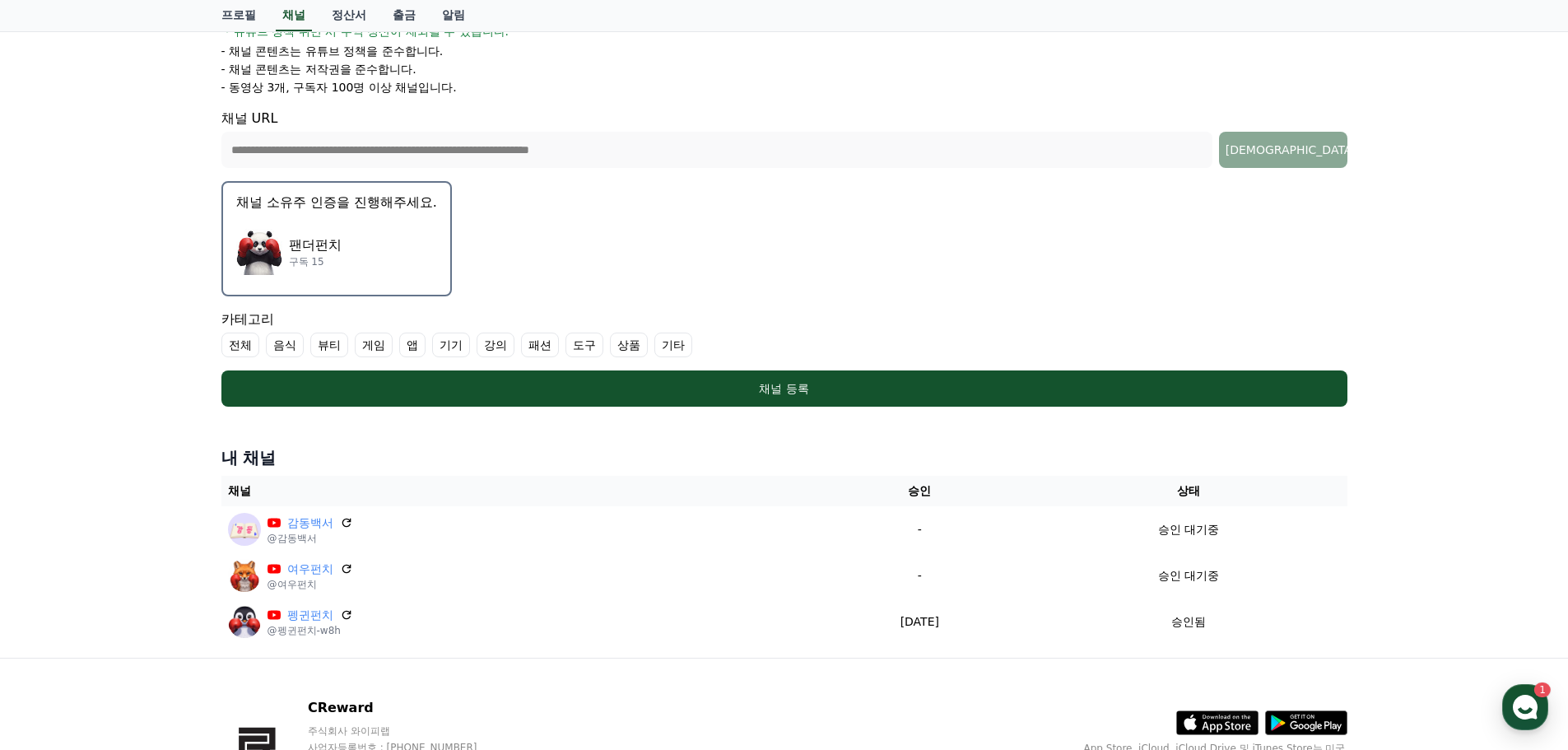
click at [666, 341] on label "기타" at bounding box center [673, 345] width 38 height 25
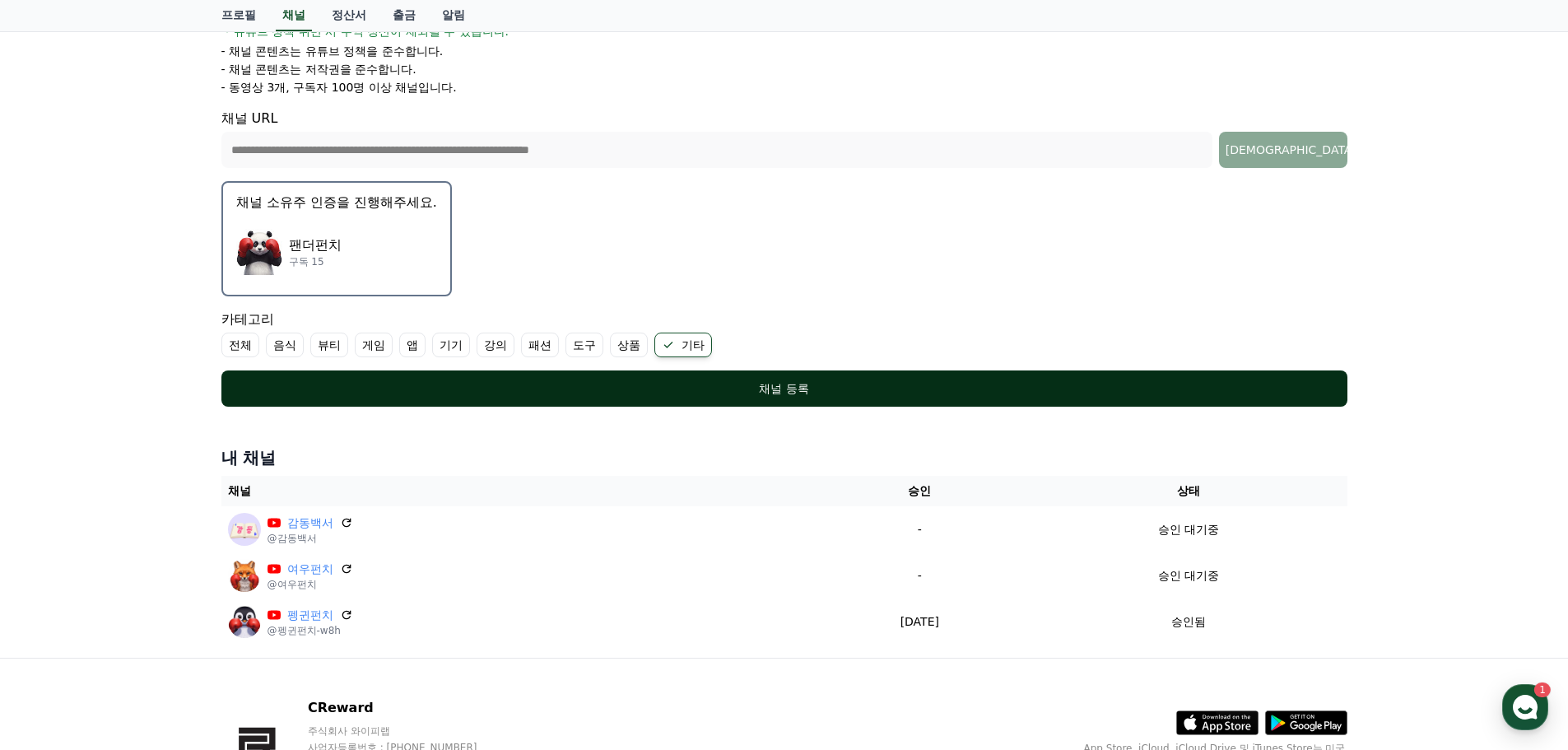
click at [711, 379] on button "채널 등록" at bounding box center [784, 388] width 1125 height 37
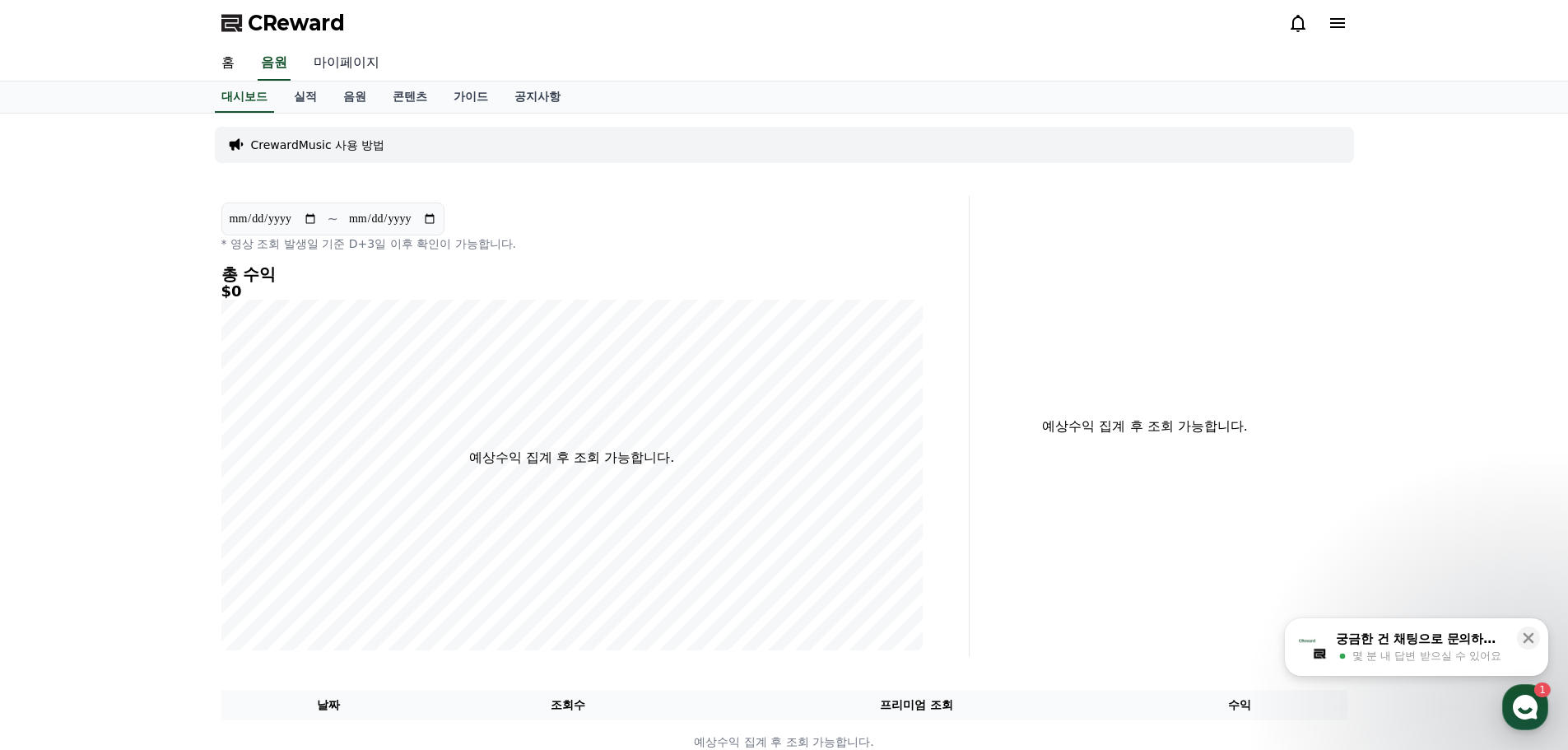
click at [336, 63] on link "마이페이지" at bounding box center [346, 63] width 93 height 35
select select "**********"
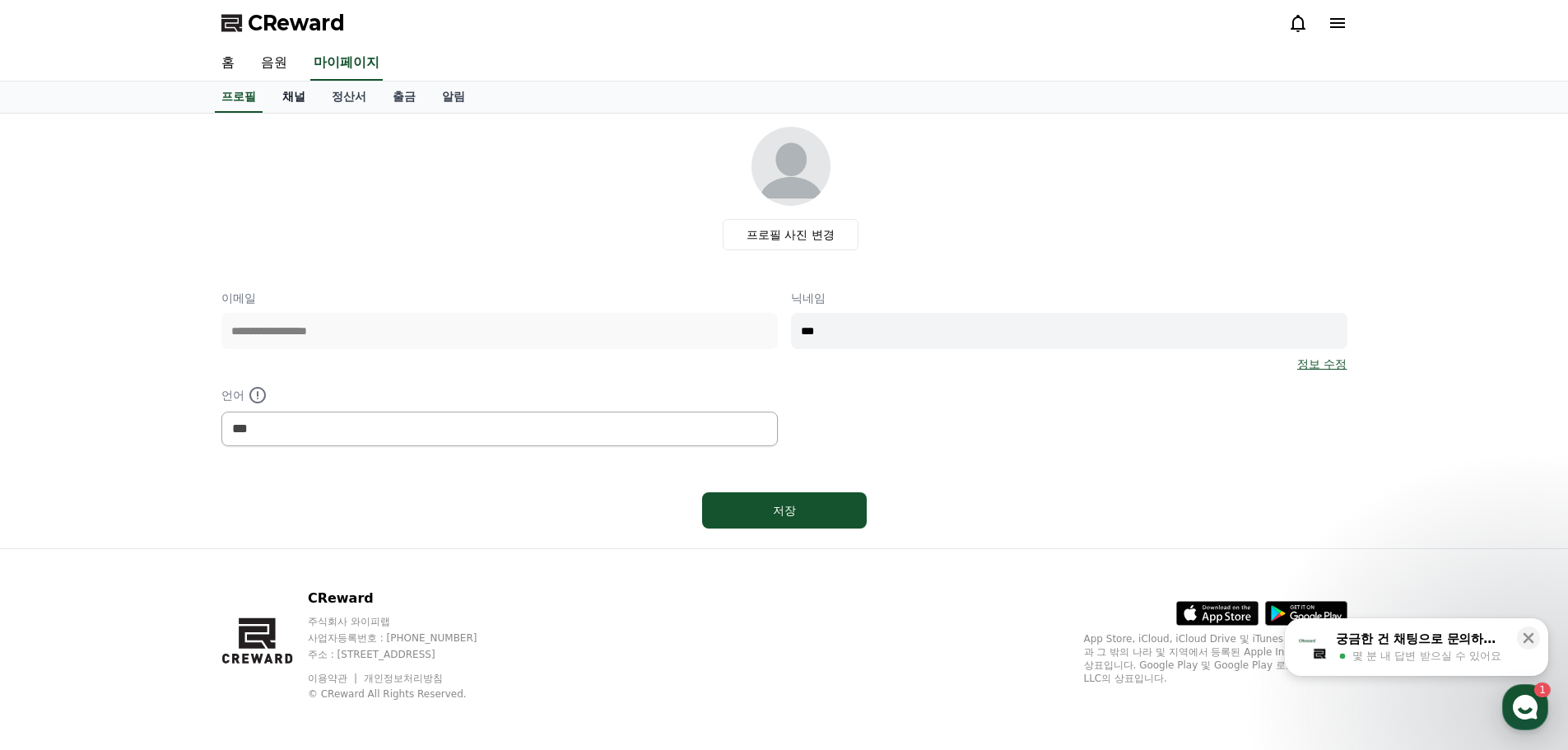
click at [284, 94] on link "채널" at bounding box center [293, 96] width 49 height 31
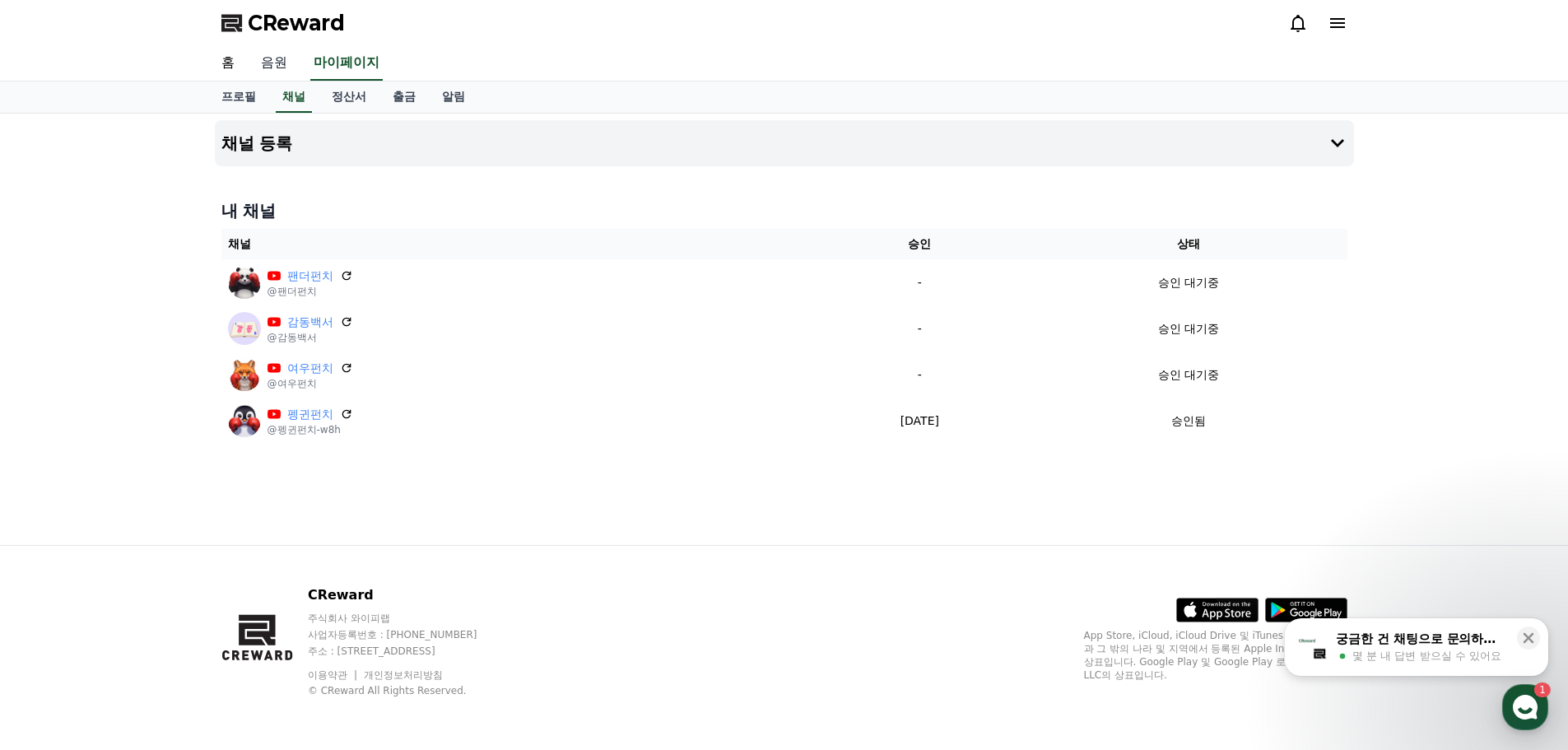
click at [269, 65] on link "음원" at bounding box center [273, 63] width 53 height 35
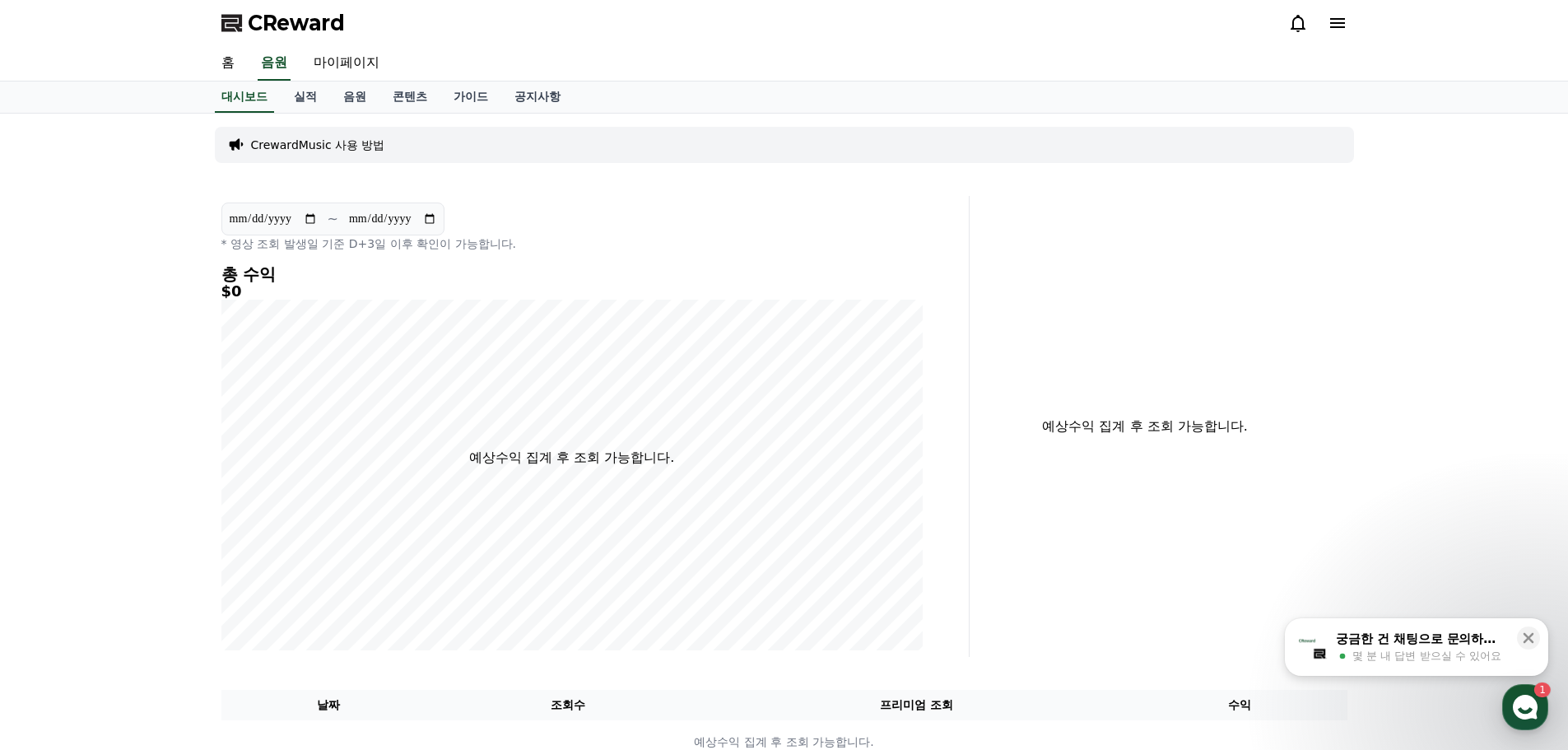
click at [591, 270] on h4 "총 수익" at bounding box center [572, 274] width 701 height 18
drag, startPoint x: 344, startPoint y: 244, endPoint x: 435, endPoint y: 245, distance: 91.0
click at [435, 245] on p "* 영상 조회 발생일 기준 D+3일 이후 확인이 가능합니다." at bounding box center [572, 243] width 701 height 16
drag, startPoint x: 484, startPoint y: 245, endPoint x: 510, endPoint y: 244, distance: 26.0
click at [508, 244] on p "* 영상 조회 발생일 기준 D+3일 이후 확인이 가능합니다." at bounding box center [572, 243] width 701 height 16
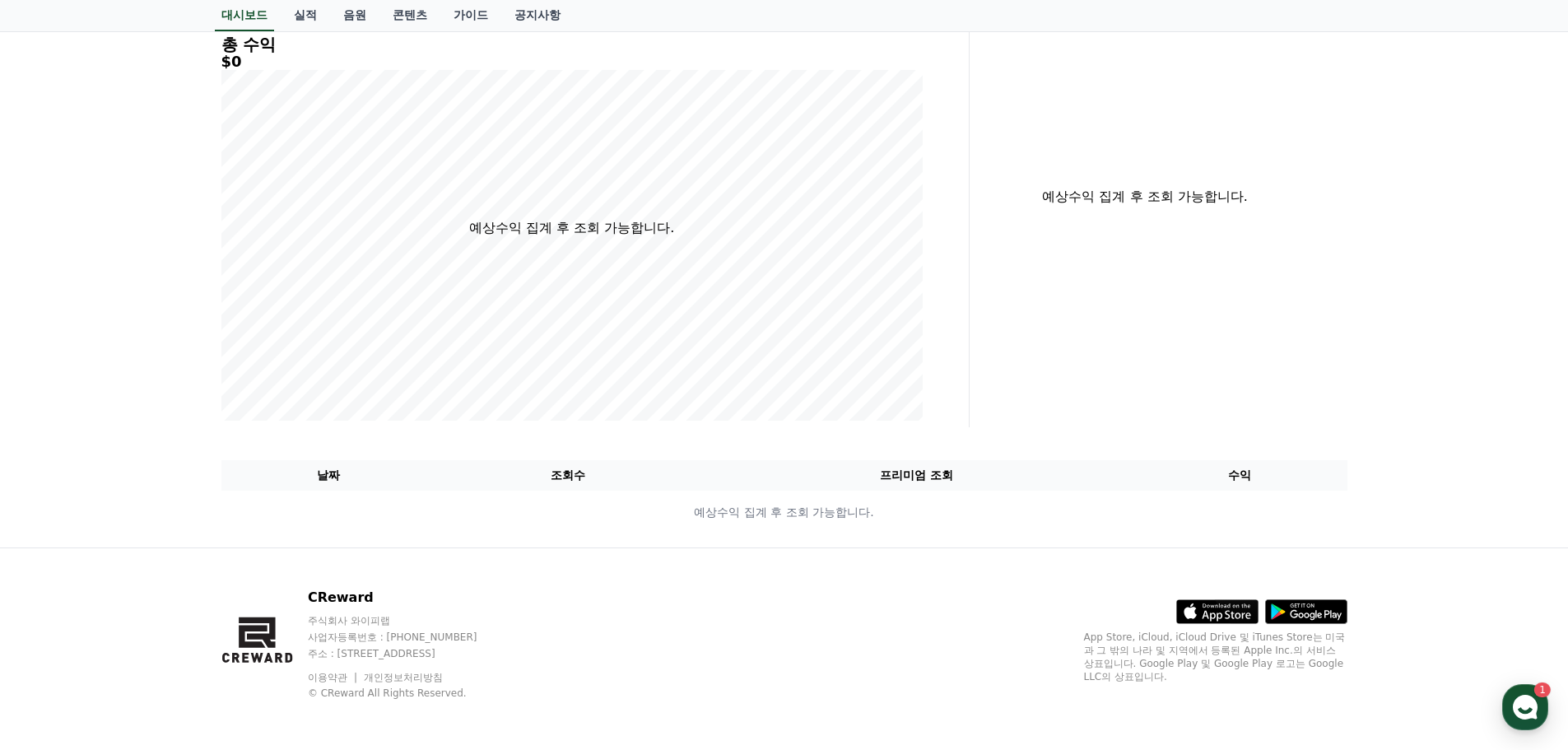
scroll to position [232, 0]
